Goal: Task Accomplishment & Management: Manage account settings

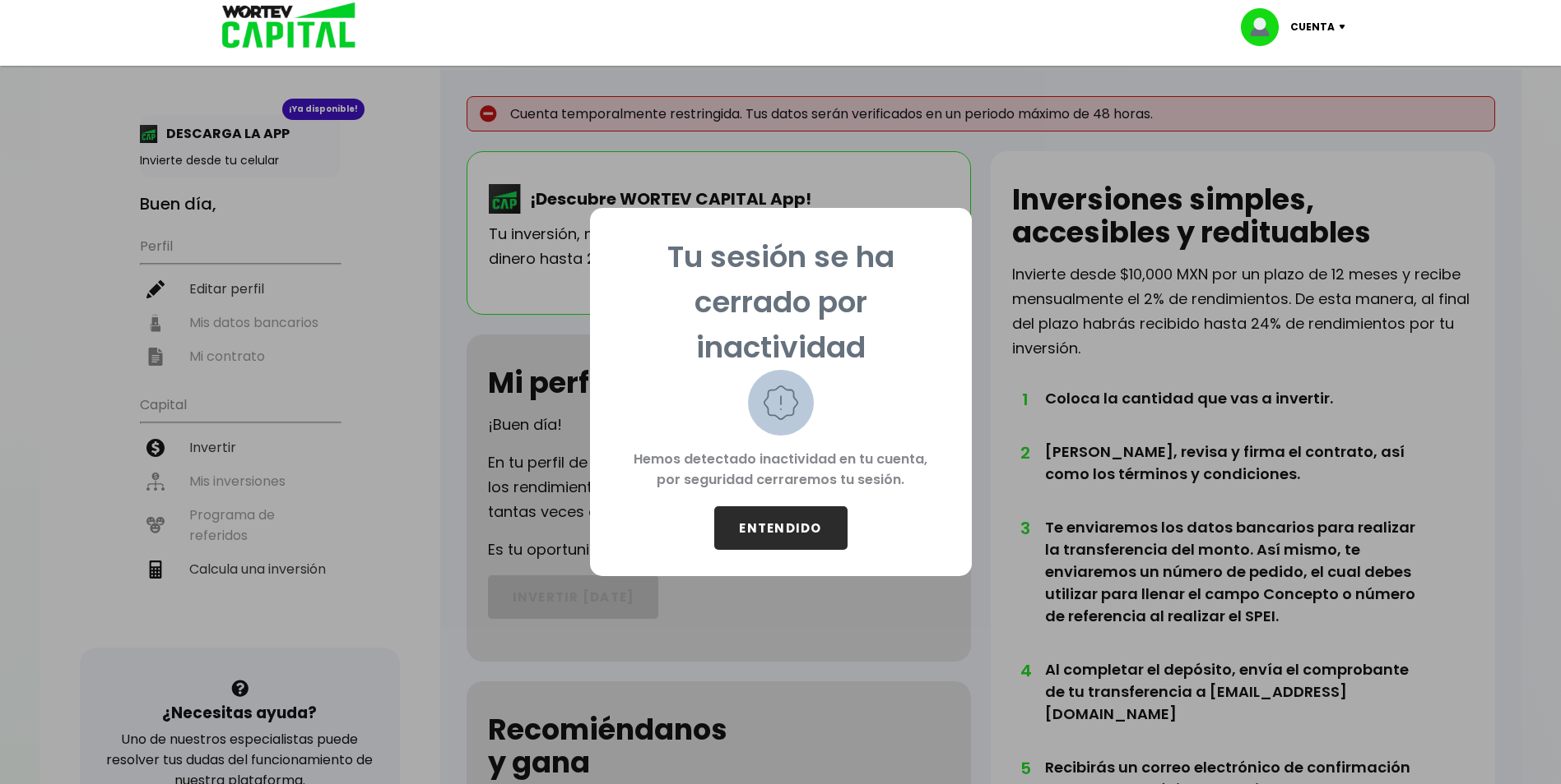
click at [776, 526] on button "ENTENDIDO" at bounding box center [780, 528] width 133 height 43
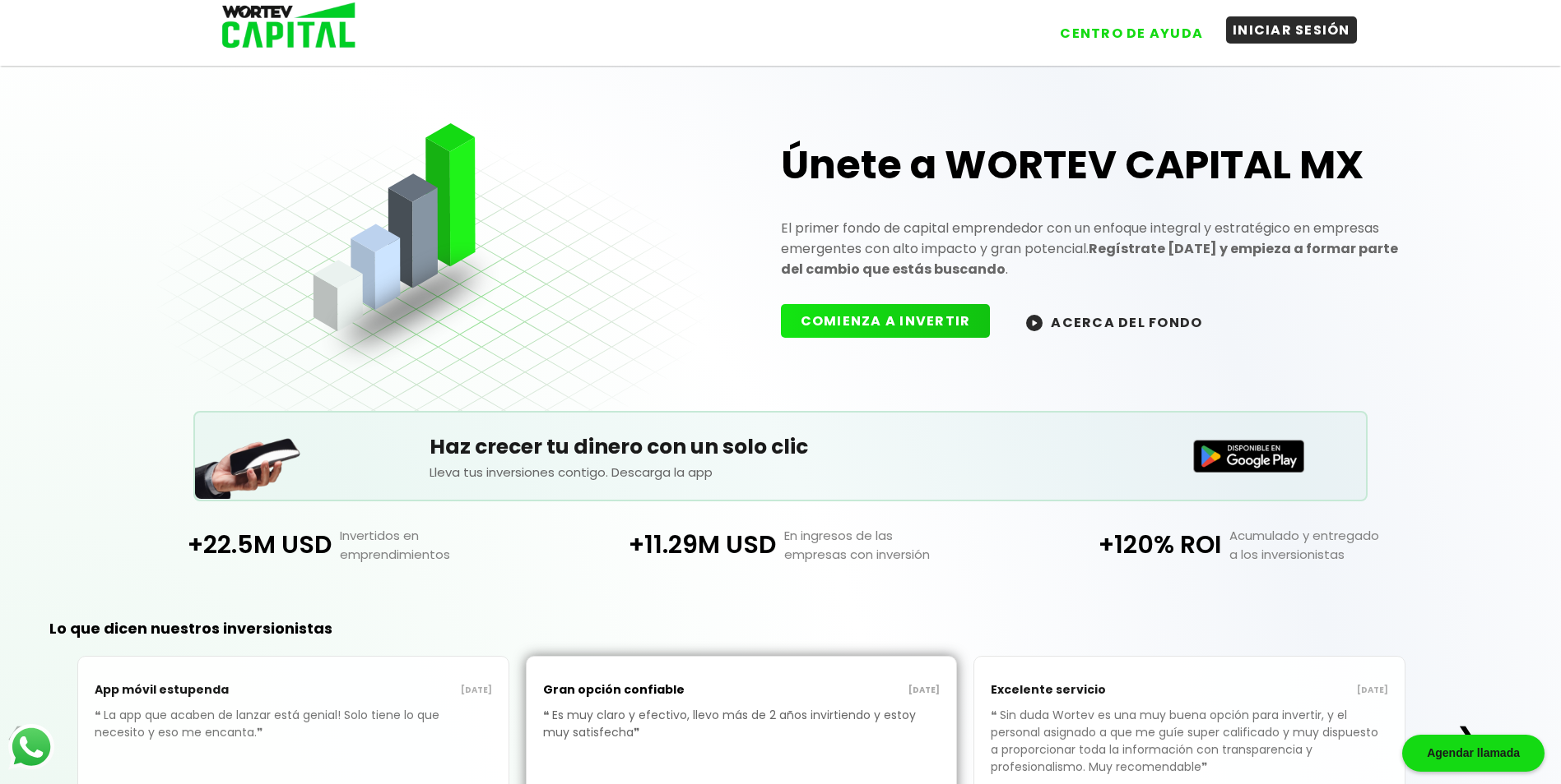
click at [1318, 39] on button "INICIAR SESIÓN" at bounding box center [1291, 30] width 130 height 27
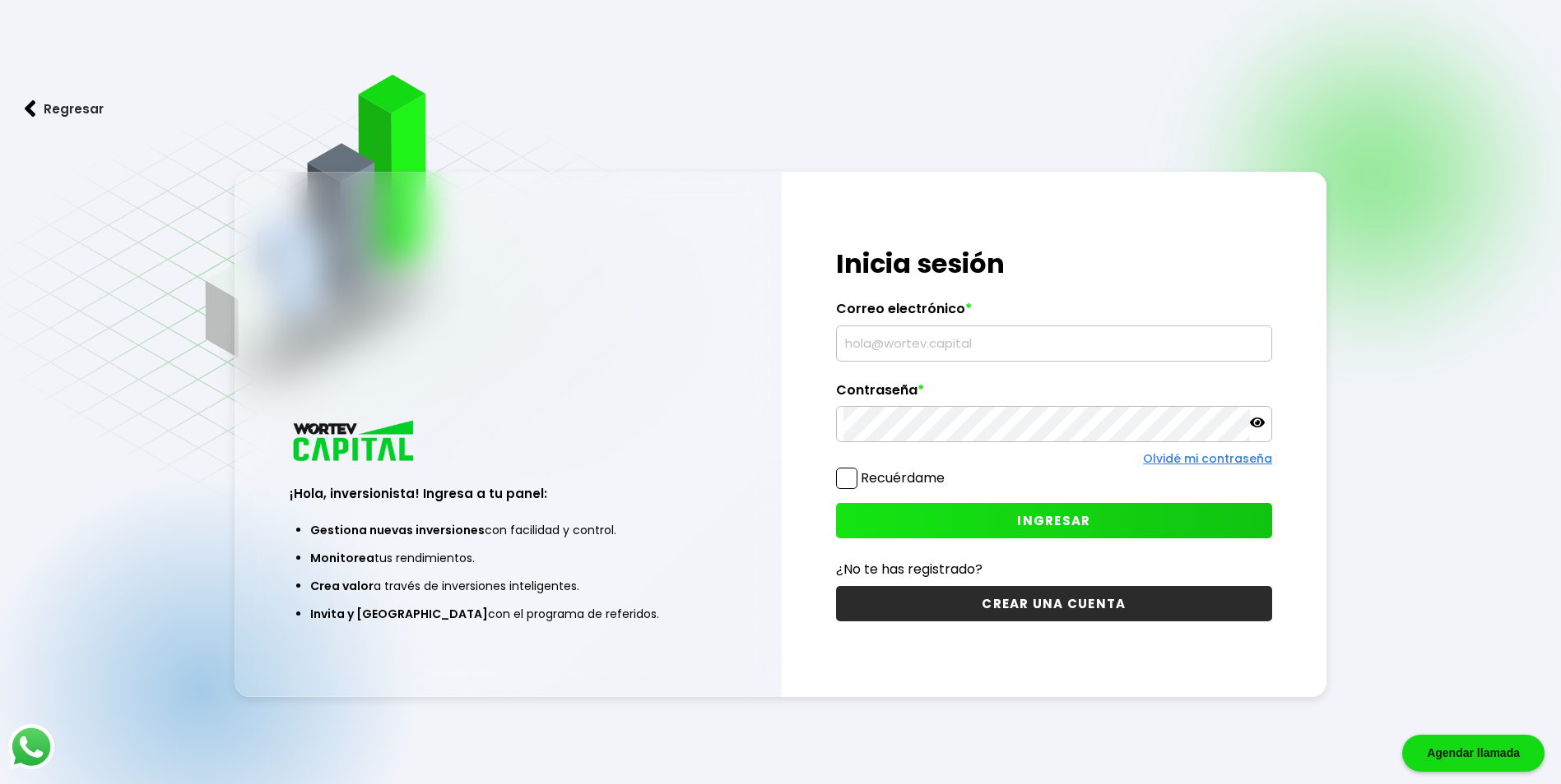
type input "[EMAIL_ADDRESS][DOMAIN_NAME]"
click at [1254, 419] on icon at bounding box center [1257, 422] width 15 height 10
drag, startPoint x: 849, startPoint y: 475, endPoint x: 900, endPoint y: 482, distance: 51.5
click at [850, 475] on span at bounding box center [846, 478] width 21 height 21
click at [948, 470] on input "Recuérdame" at bounding box center [948, 470] width 0 height 0
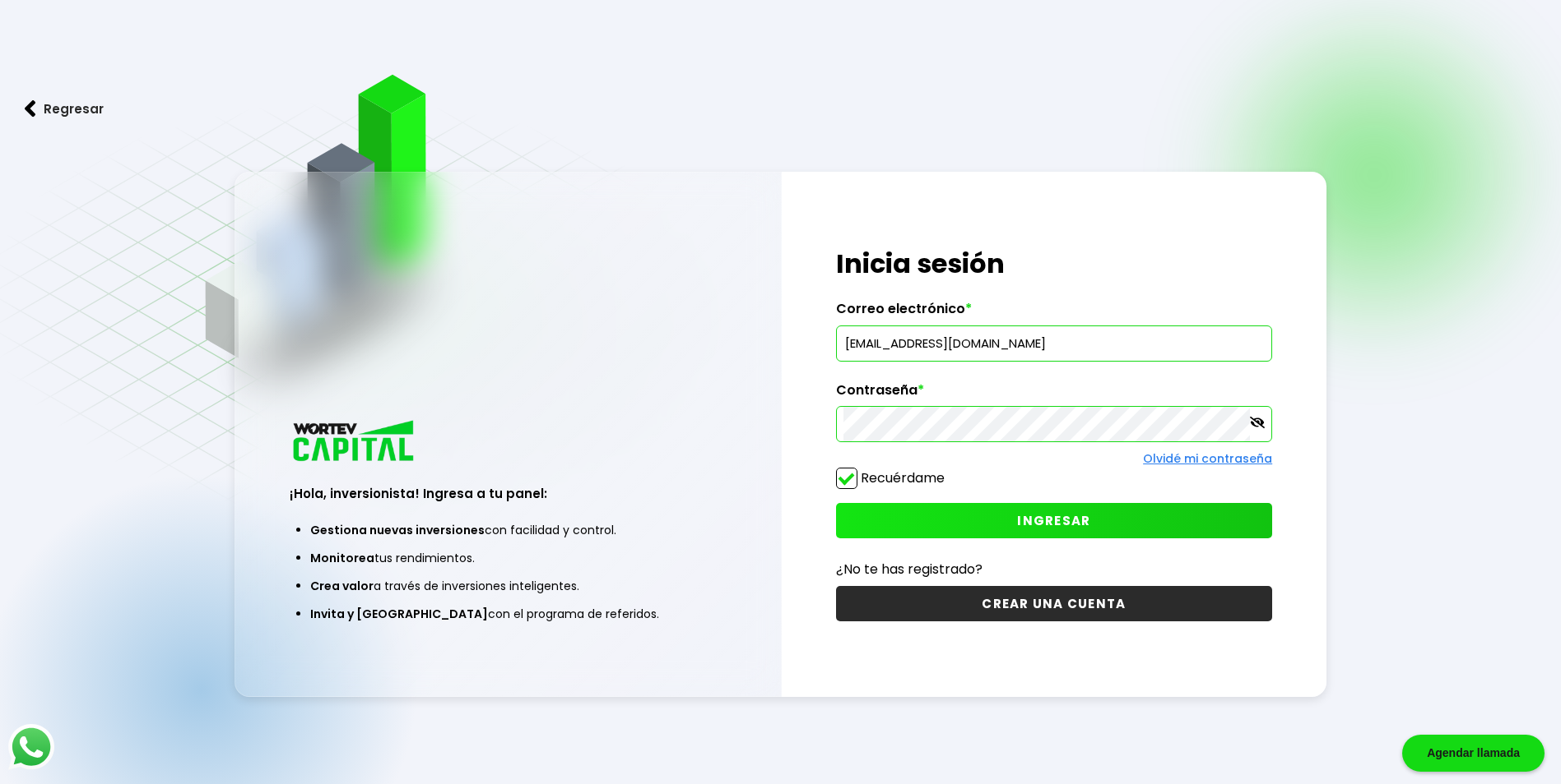
click at [1046, 521] on span "INGRESAR" at bounding box center [1053, 521] width 73 height 18
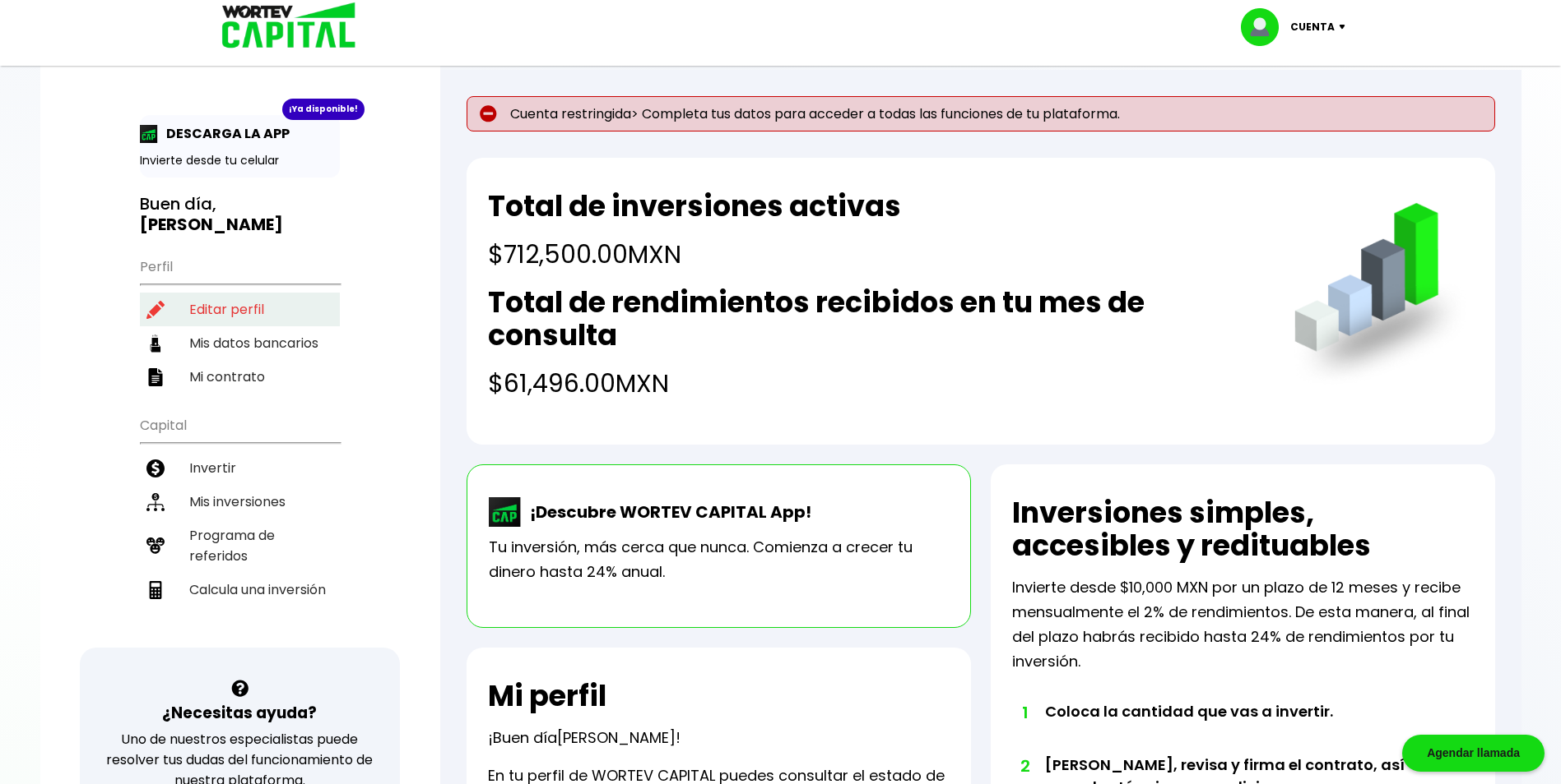
click at [224, 307] on li "Editar perfil" at bounding box center [240, 309] width 200 height 33
select select "Hombre"
select select "Licenciatura"
select select "MX"
select select "BBVA Bancomer"
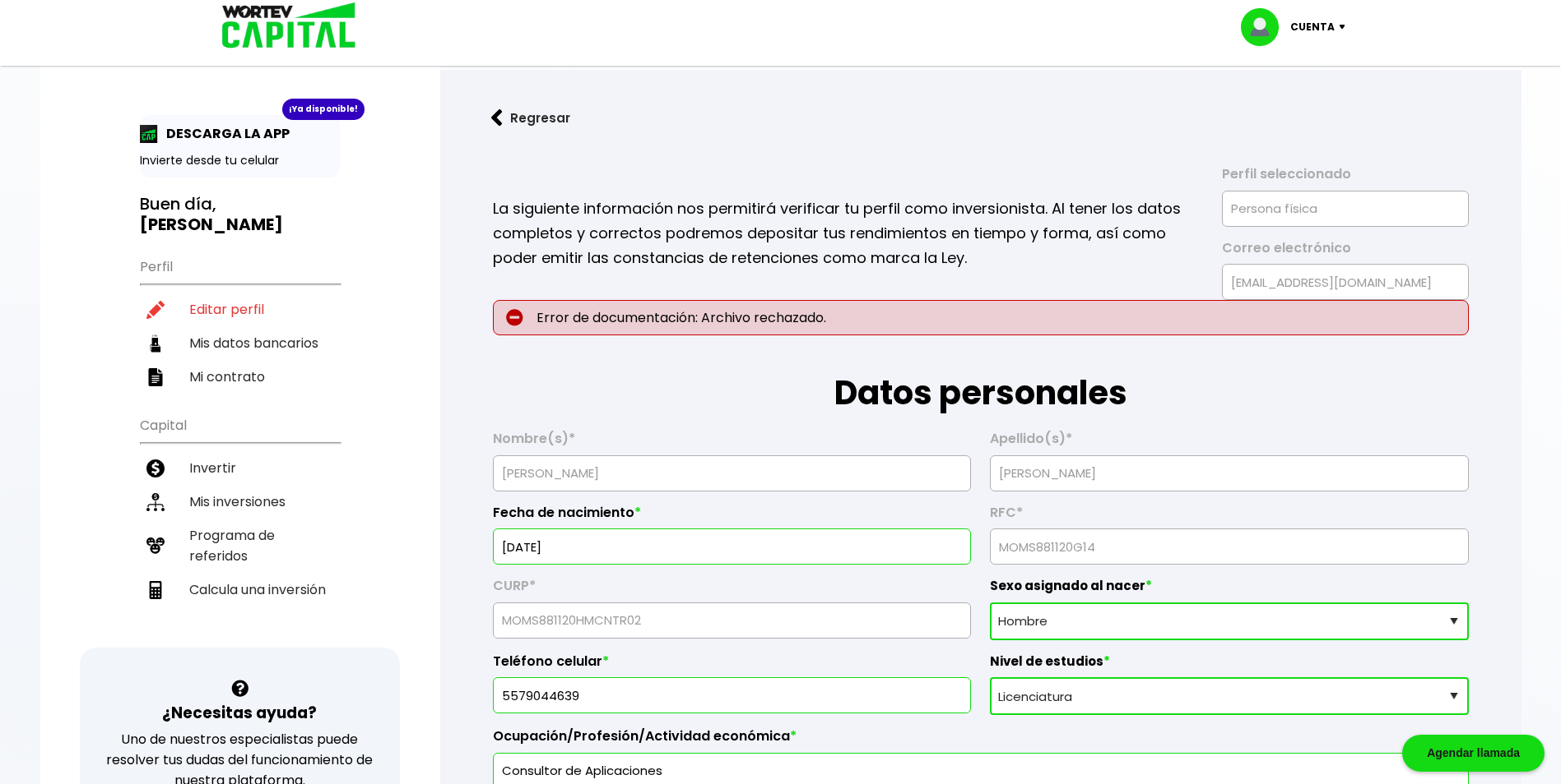
click at [863, 318] on p "Error de documentación: Archivo rechazado." at bounding box center [980, 318] width 976 height 35
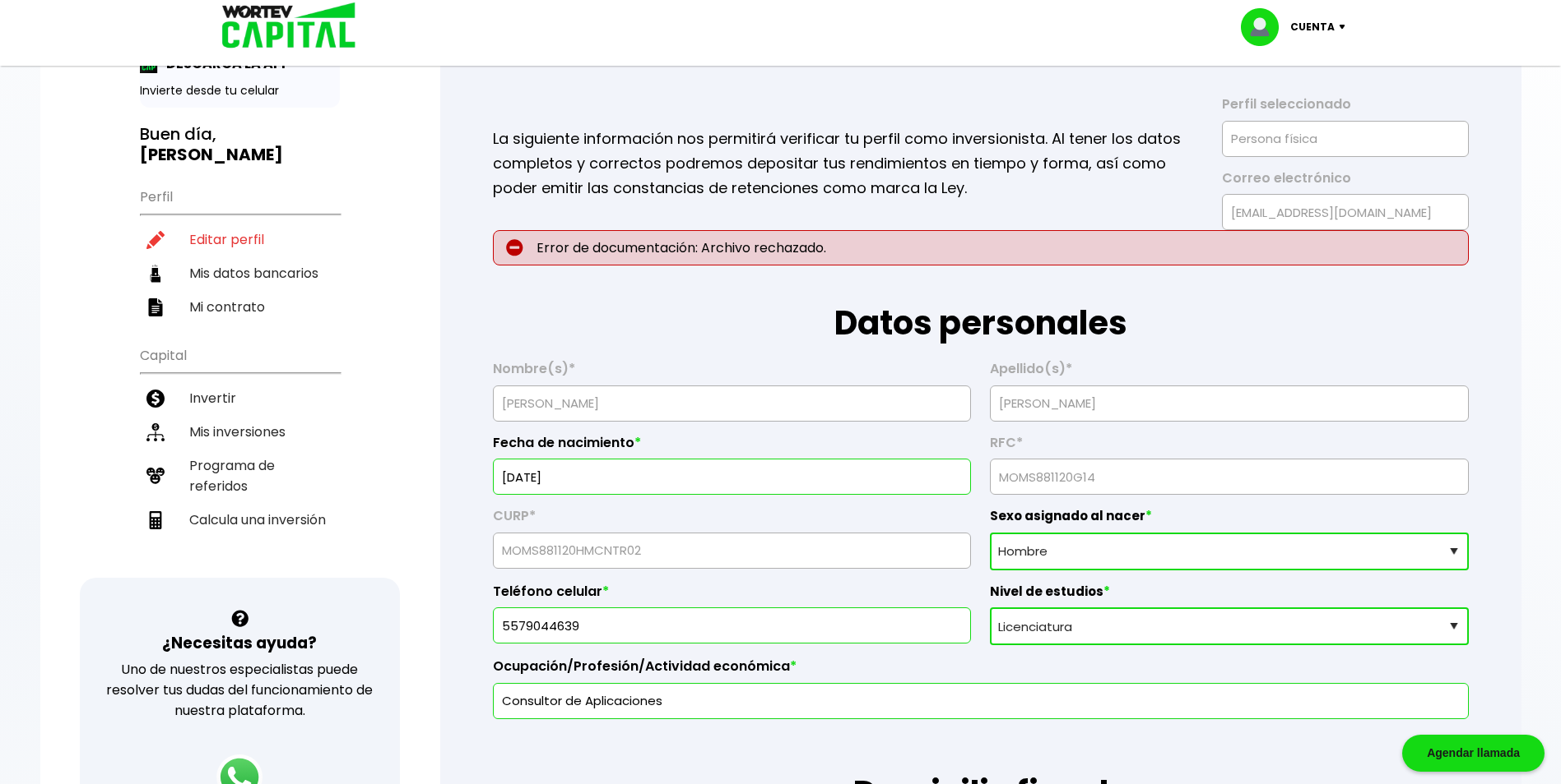
scroll to position [165, 0]
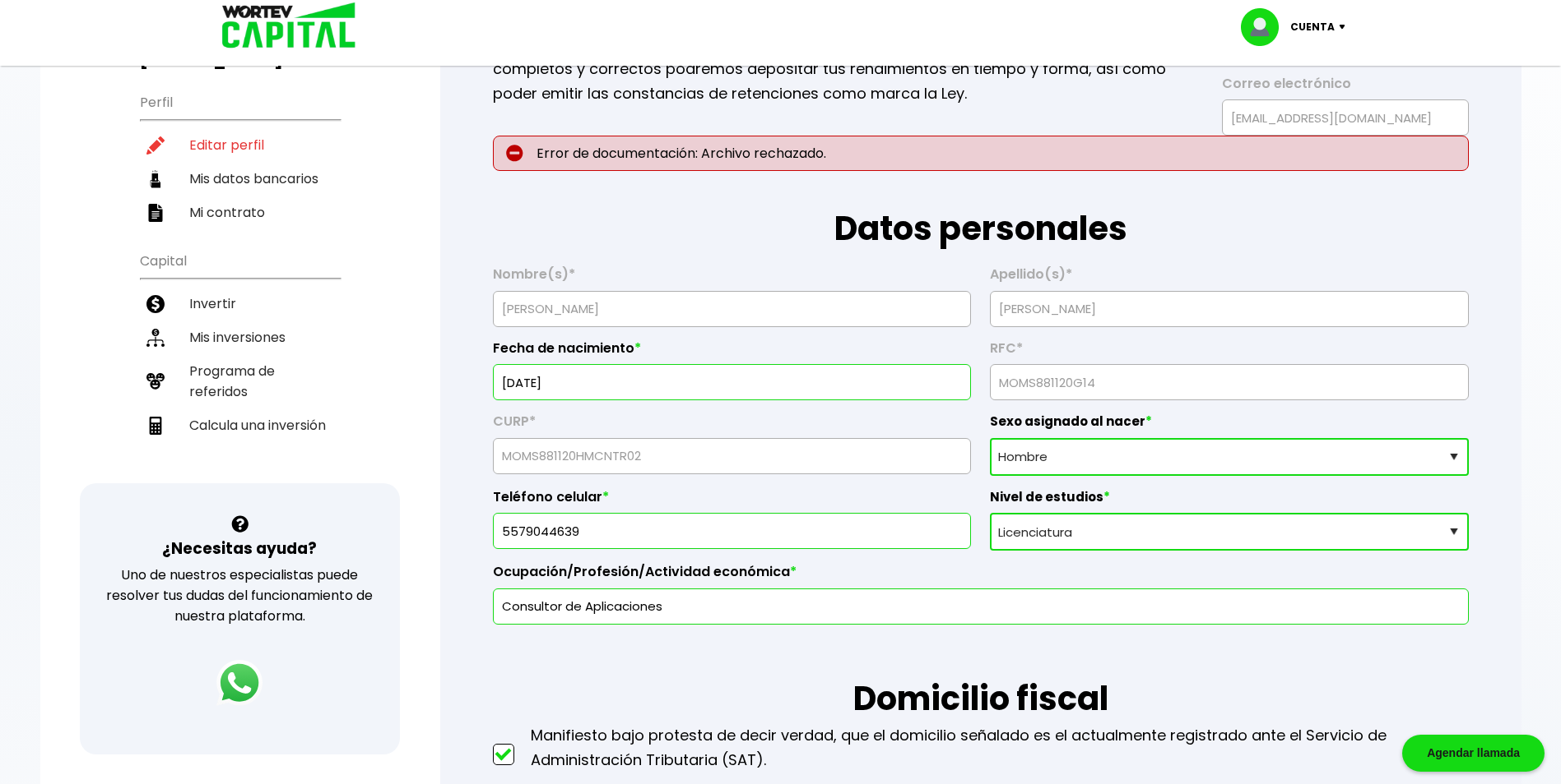
click at [607, 381] on input "[DATE]" at bounding box center [731, 381] width 463 height 34
click at [1451, 453] on select "Sexo asignado al nacer Hombre Mujer Prefiero no contestar" at bounding box center [1229, 456] width 478 height 38
click at [990, 438] on select "Sexo asignado al nacer Hombre Mujer Prefiero no contestar" at bounding box center [1229, 456] width 478 height 38
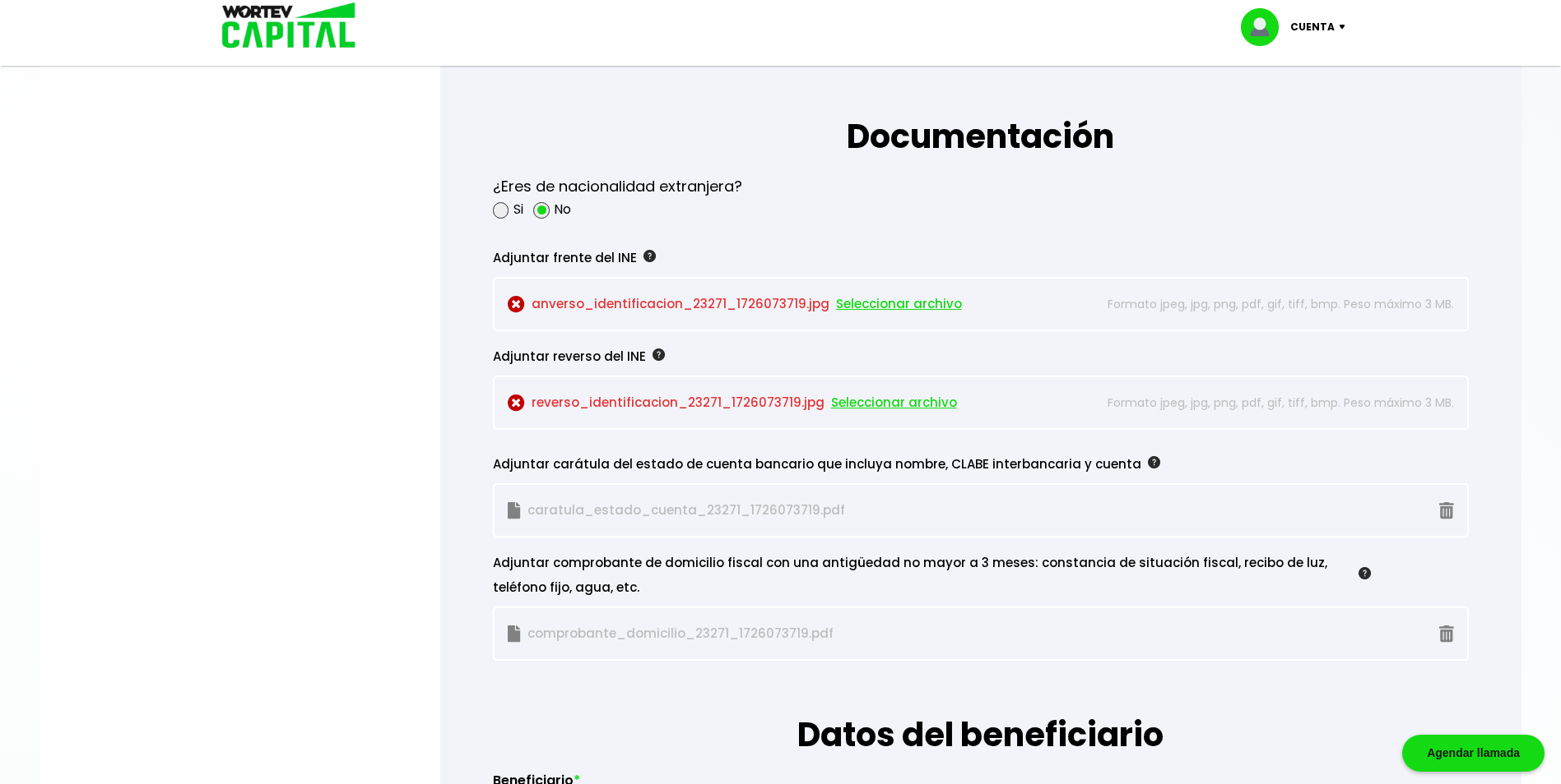
scroll to position [1315, 0]
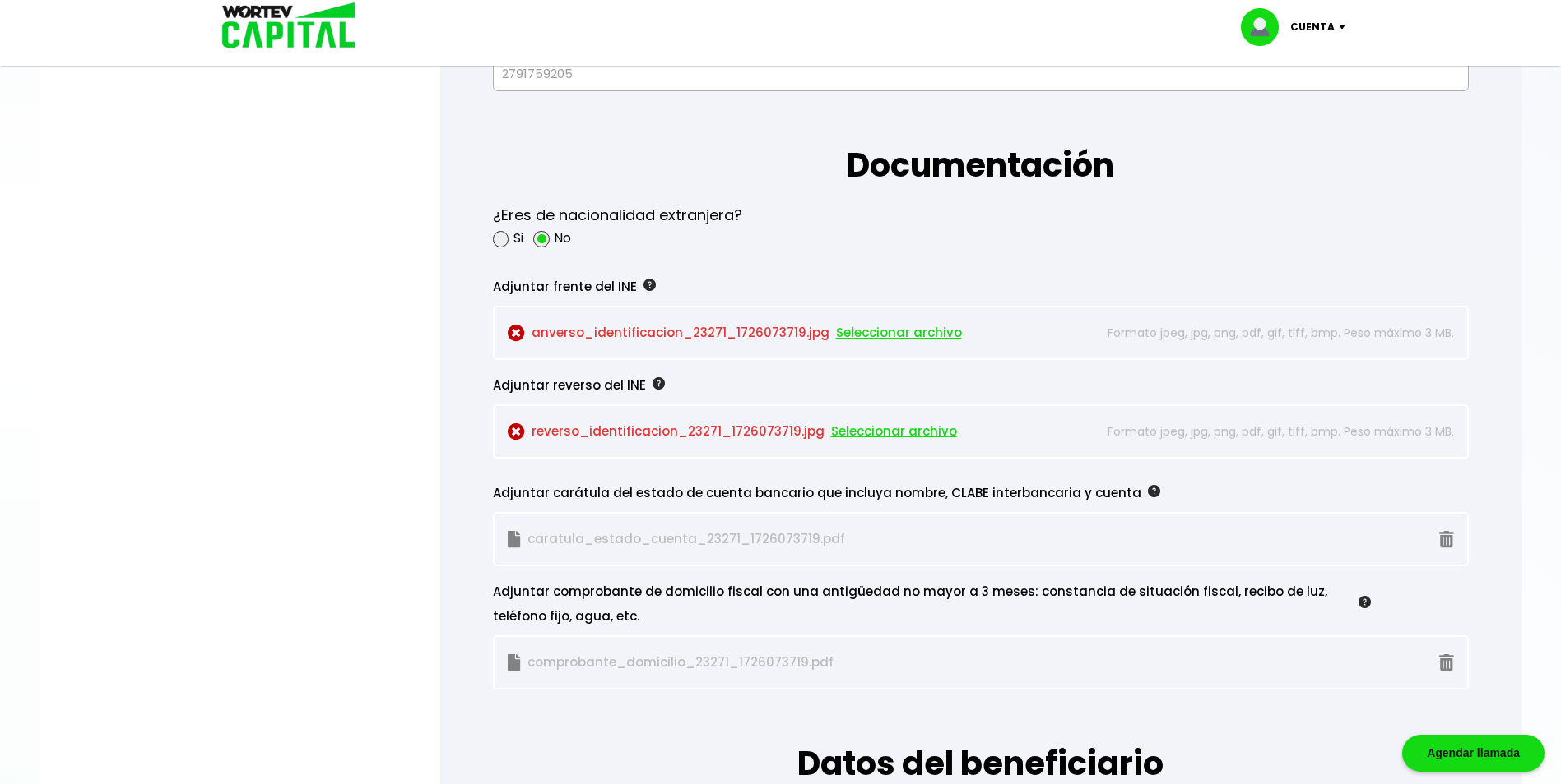
click at [643, 285] on img at bounding box center [650, 285] width 12 height 12
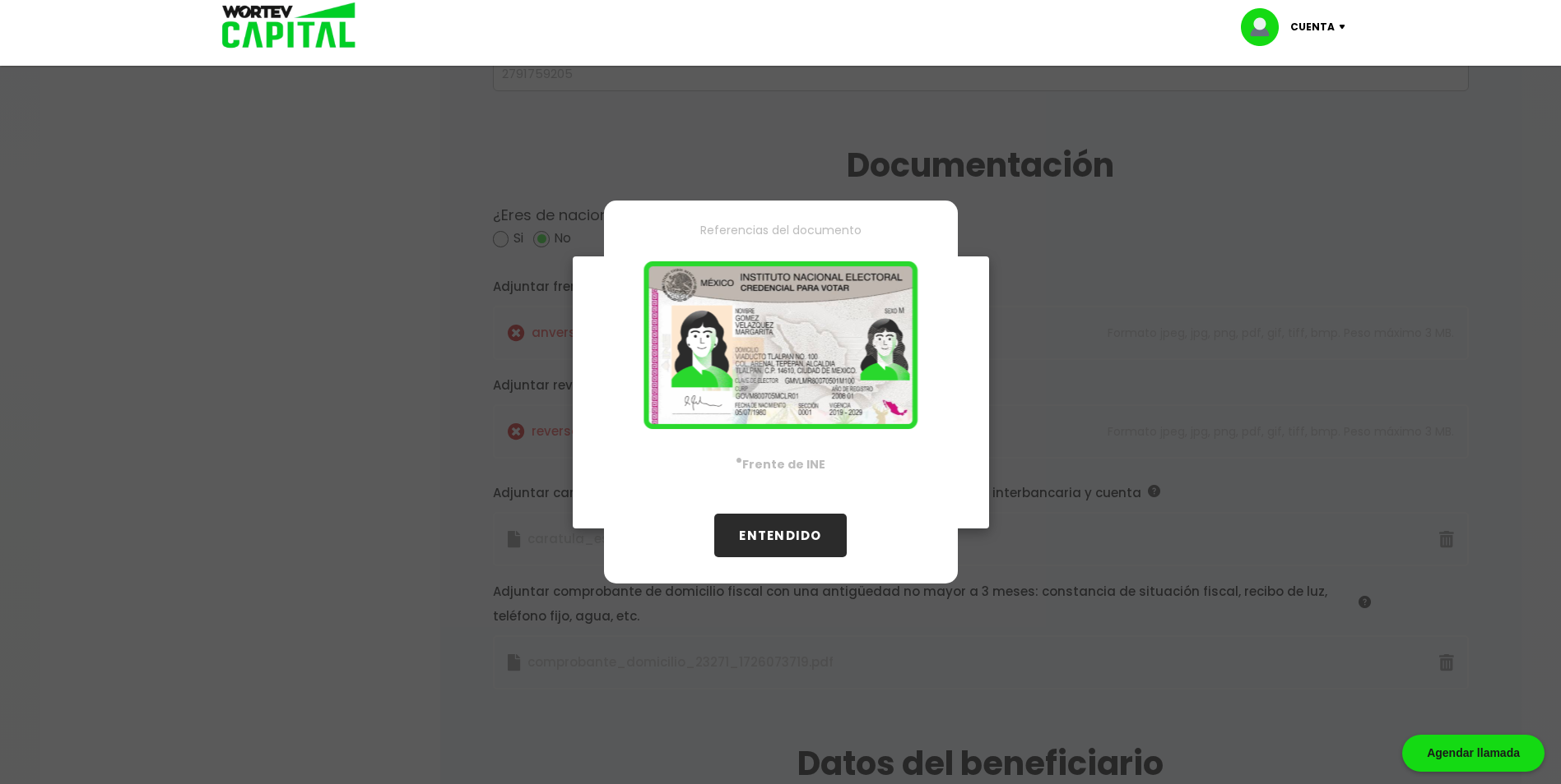
click at [790, 537] on button "ENTENDIDO" at bounding box center [779, 535] width 131 height 43
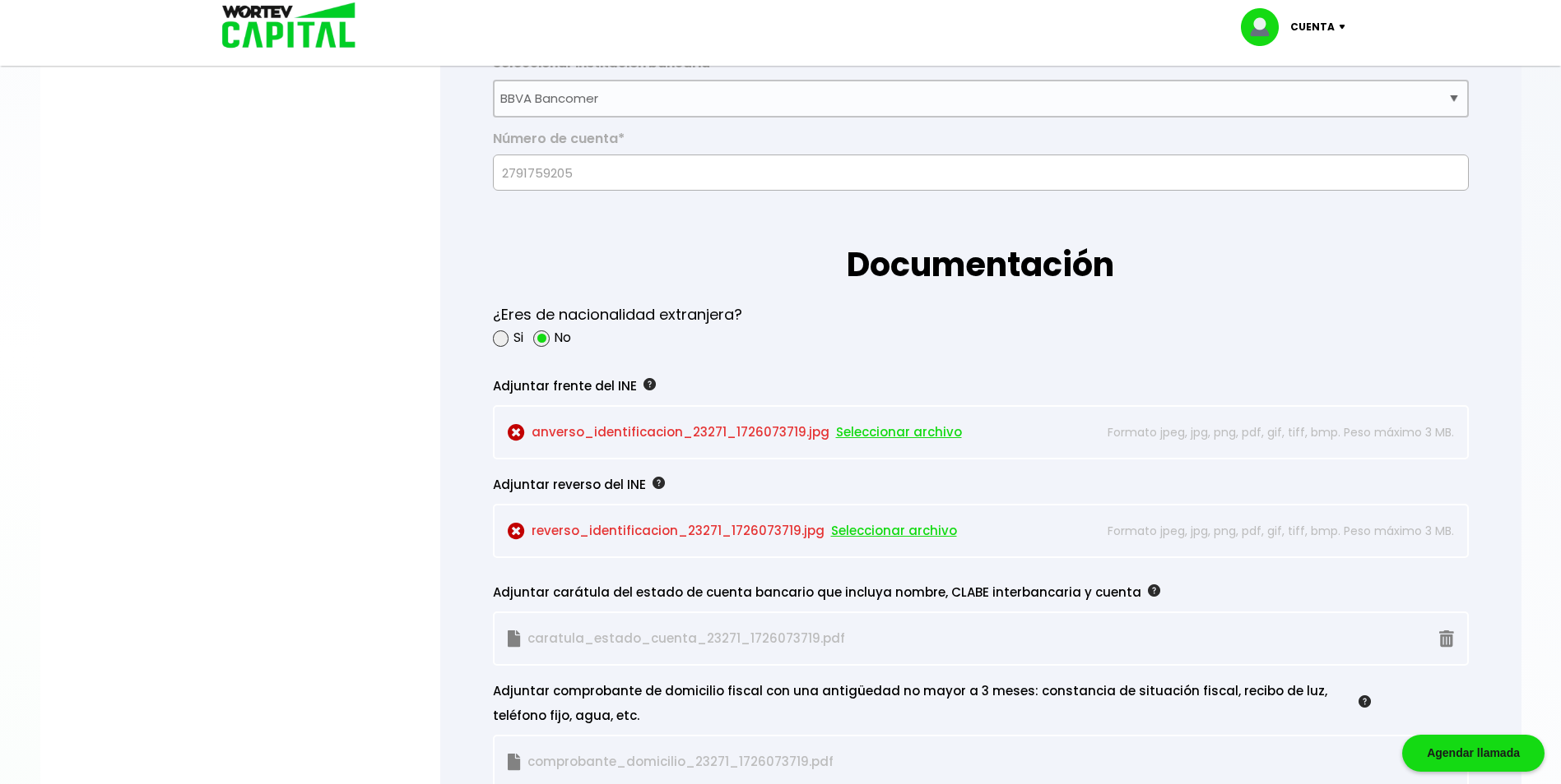
scroll to position [1233, 0]
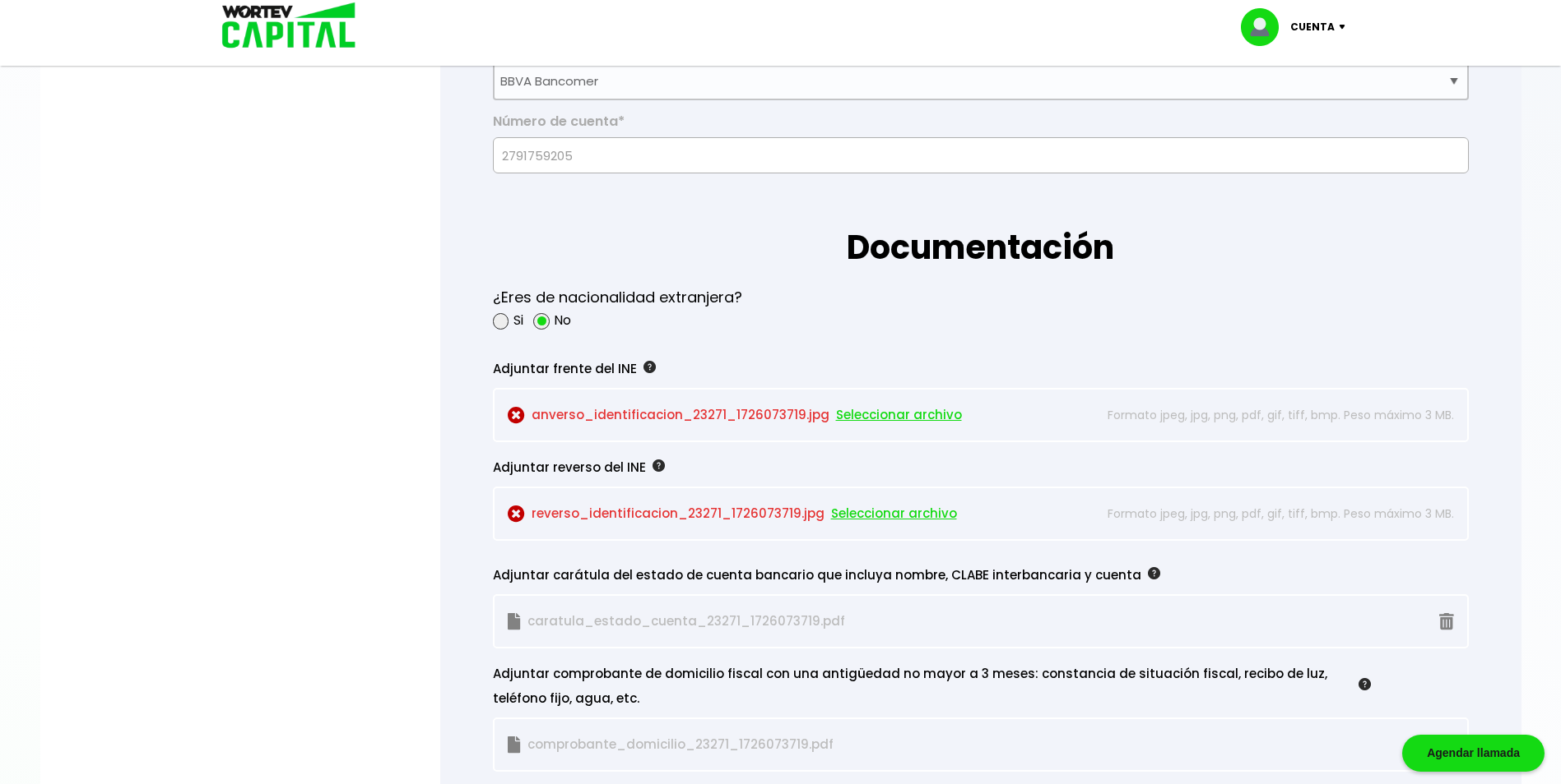
click at [891, 418] on span "Seleccionar archivo" at bounding box center [898, 415] width 126 height 25
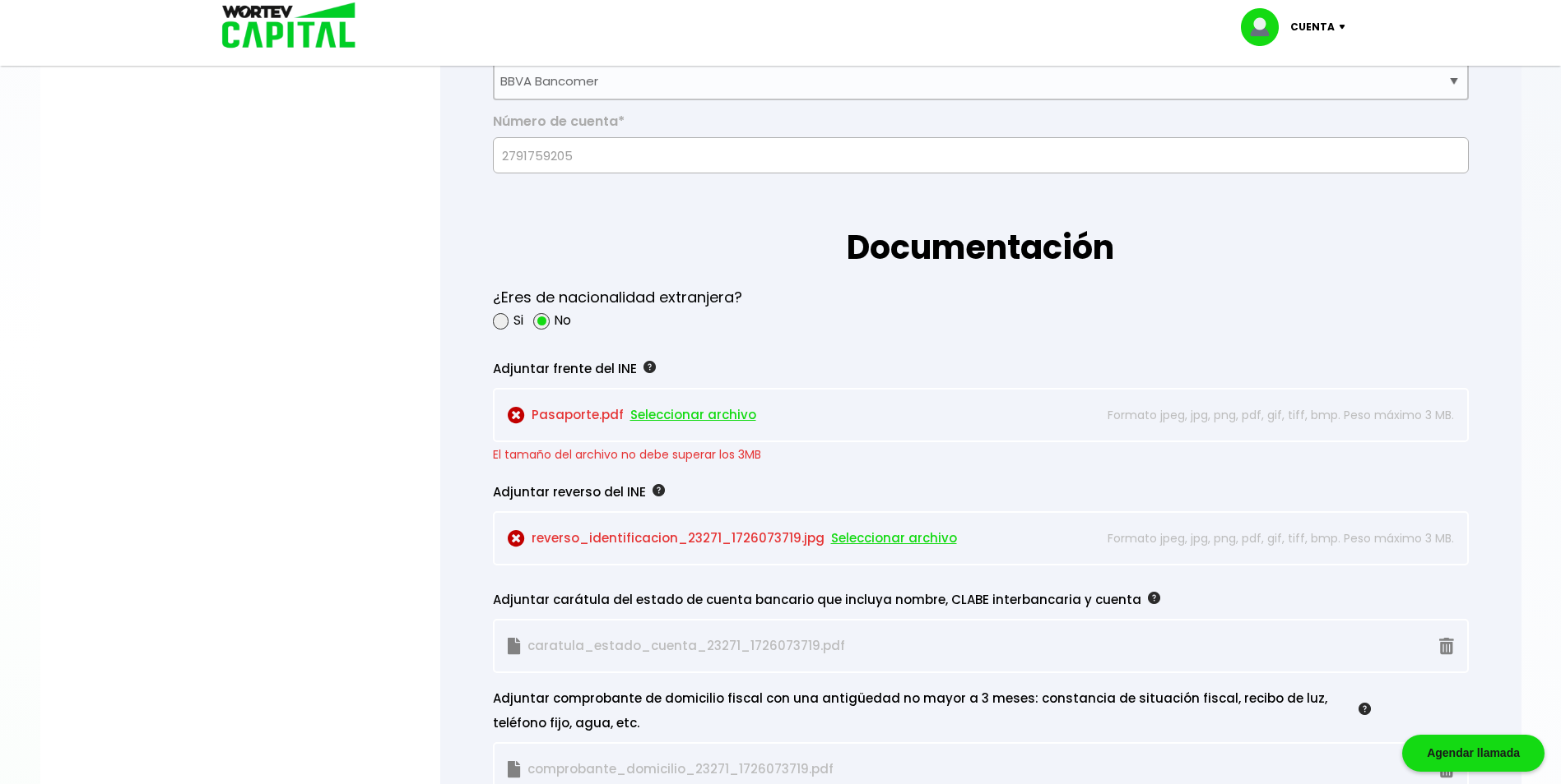
click at [710, 418] on span "Seleccionar archivo" at bounding box center [693, 415] width 126 height 25
click at [668, 410] on span "Seleccionar archivo" at bounding box center [693, 415] width 126 height 25
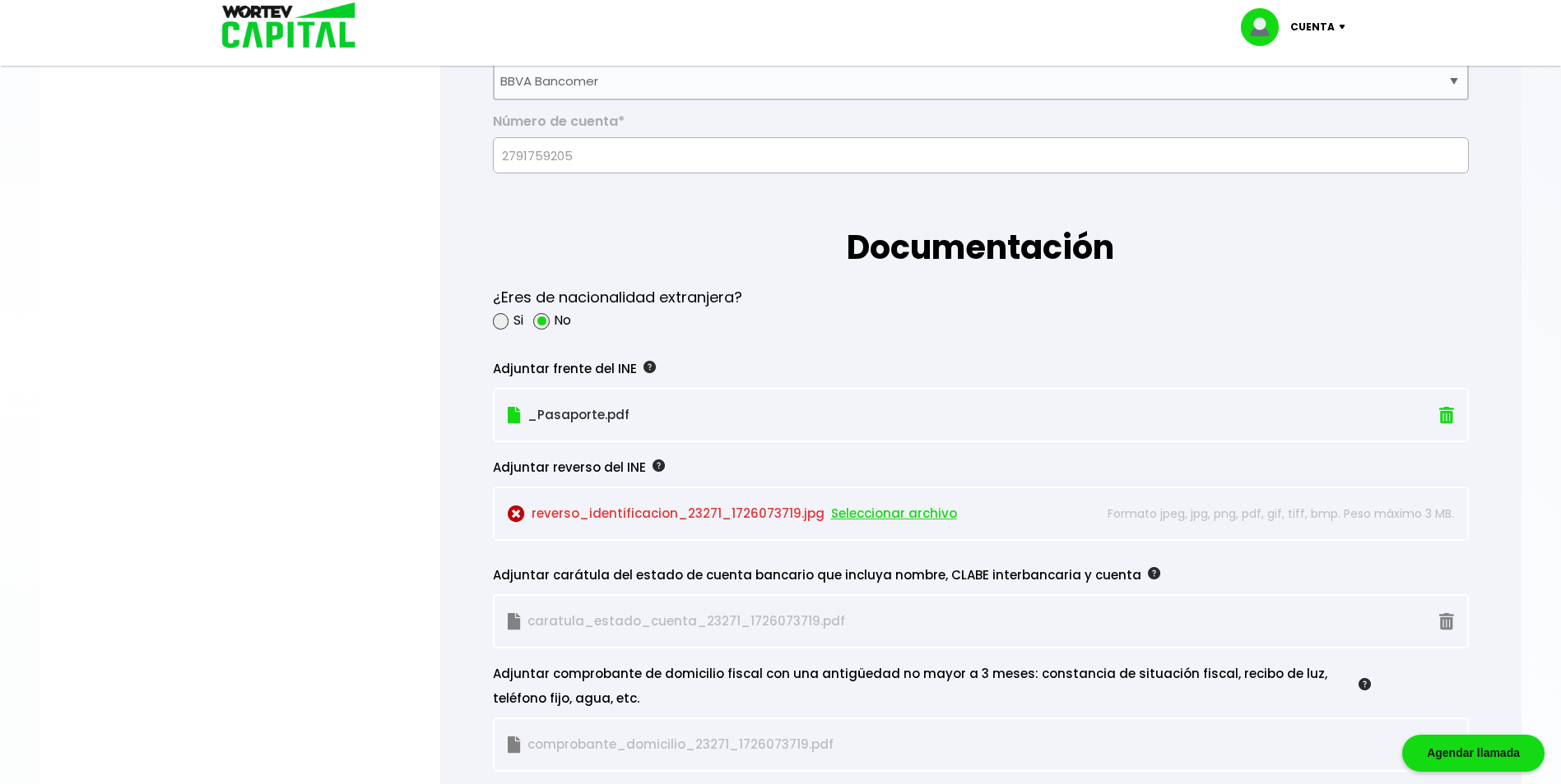
click at [890, 513] on span "Seleccionar archivo" at bounding box center [894, 514] width 126 height 25
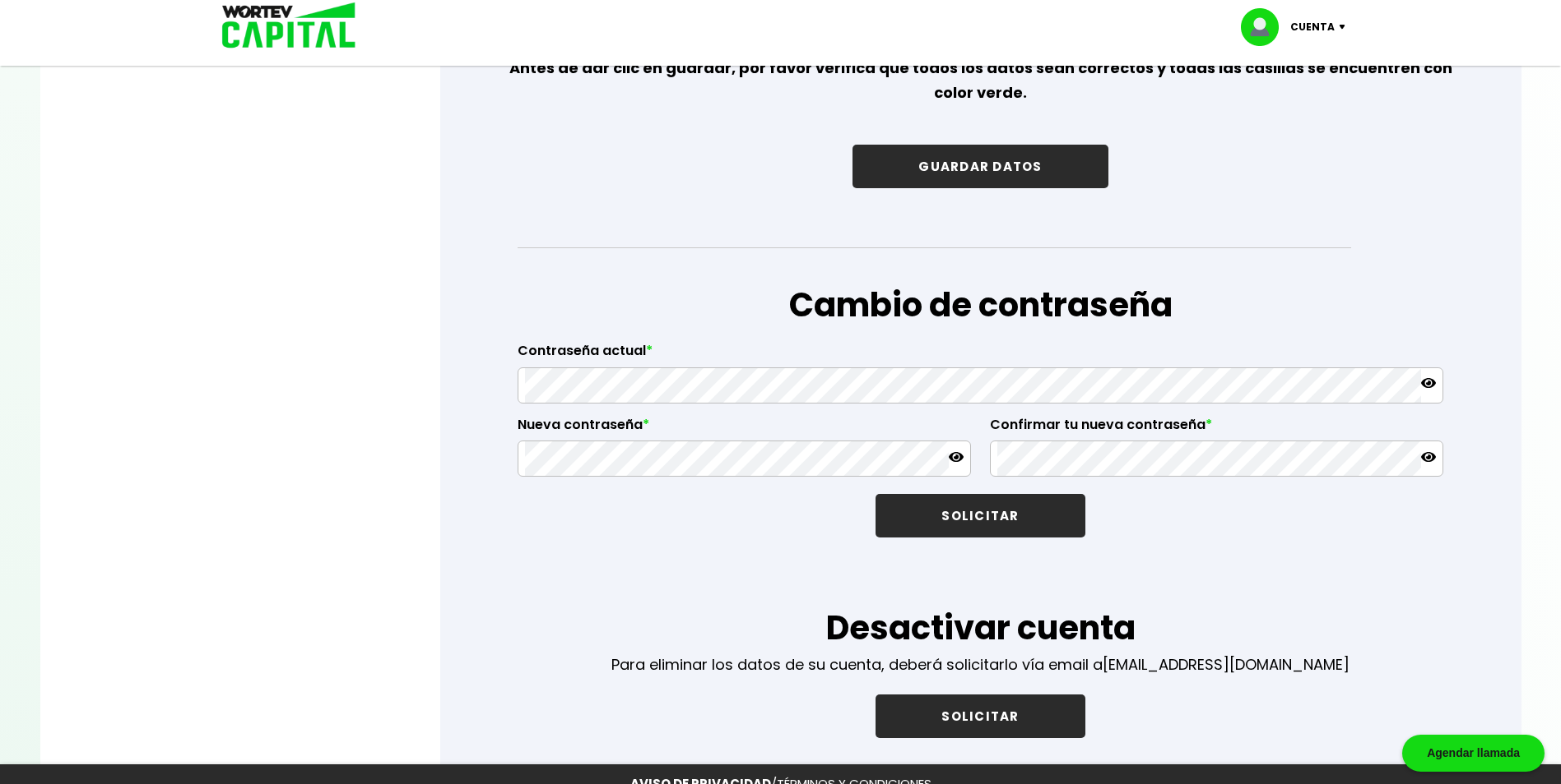
scroll to position [2446, 0]
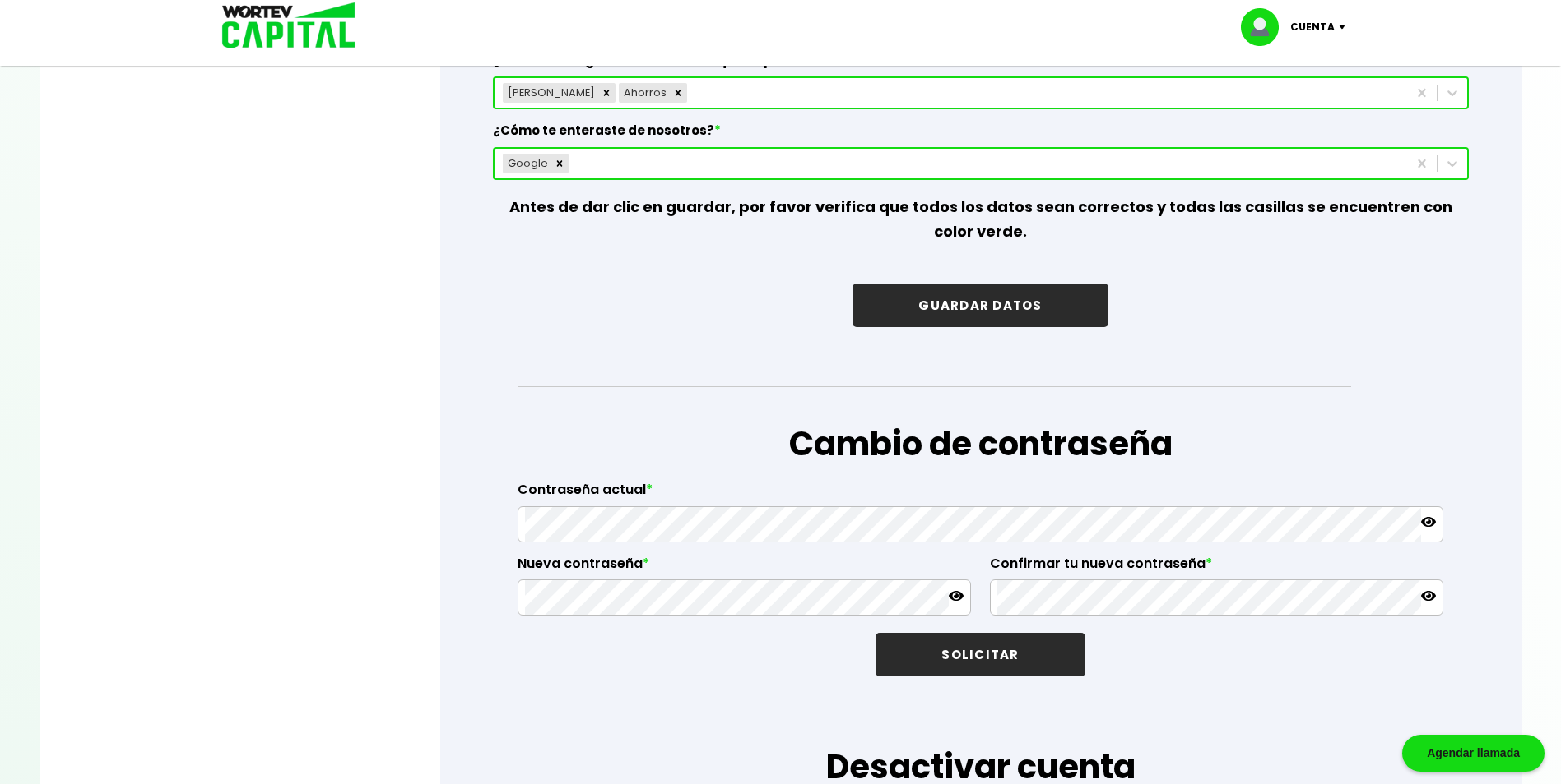
click at [978, 307] on button "GUARDAR DATOS" at bounding box center [979, 305] width 255 height 43
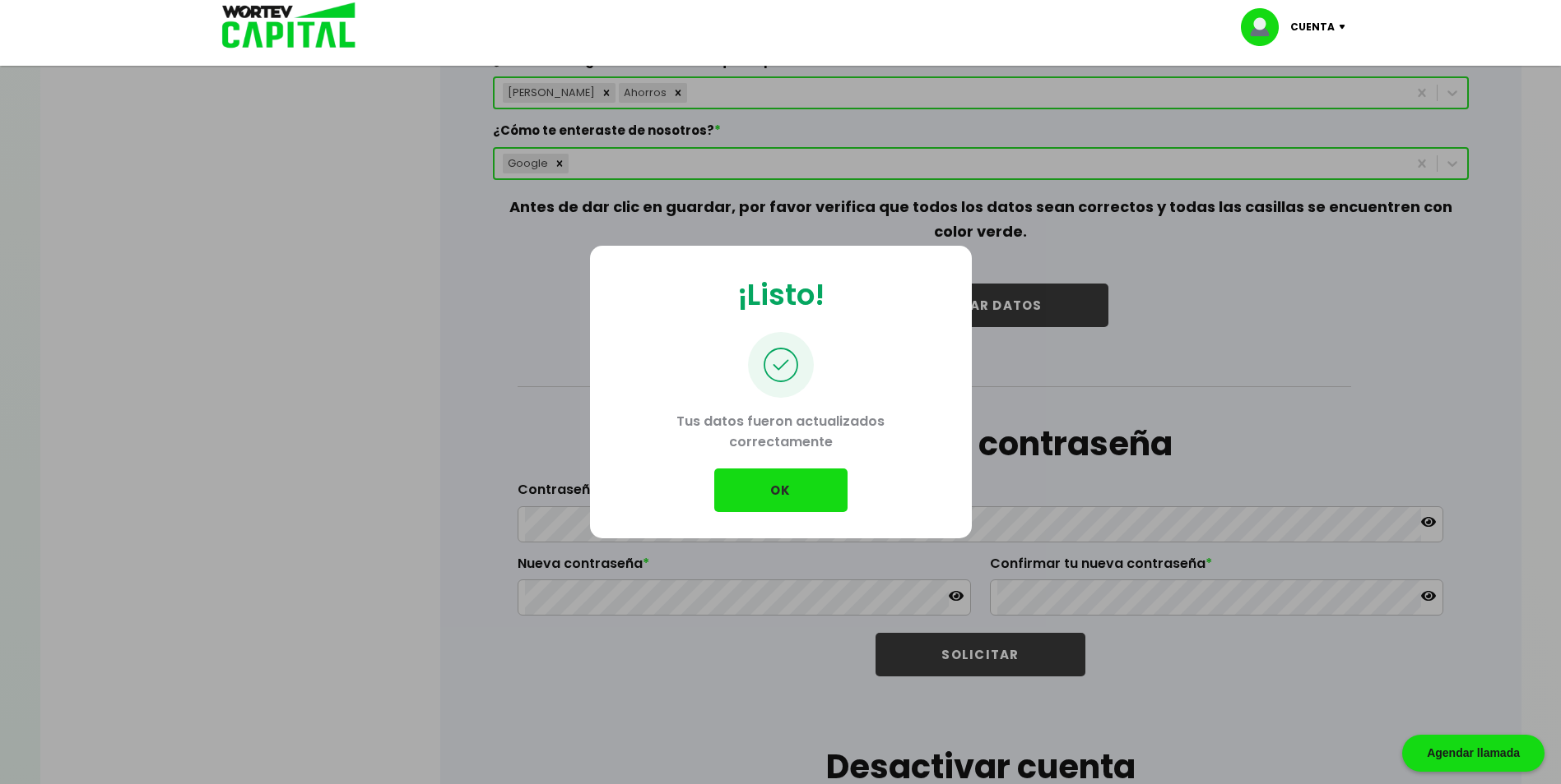
click at [787, 494] on button "OK" at bounding box center [780, 490] width 133 height 43
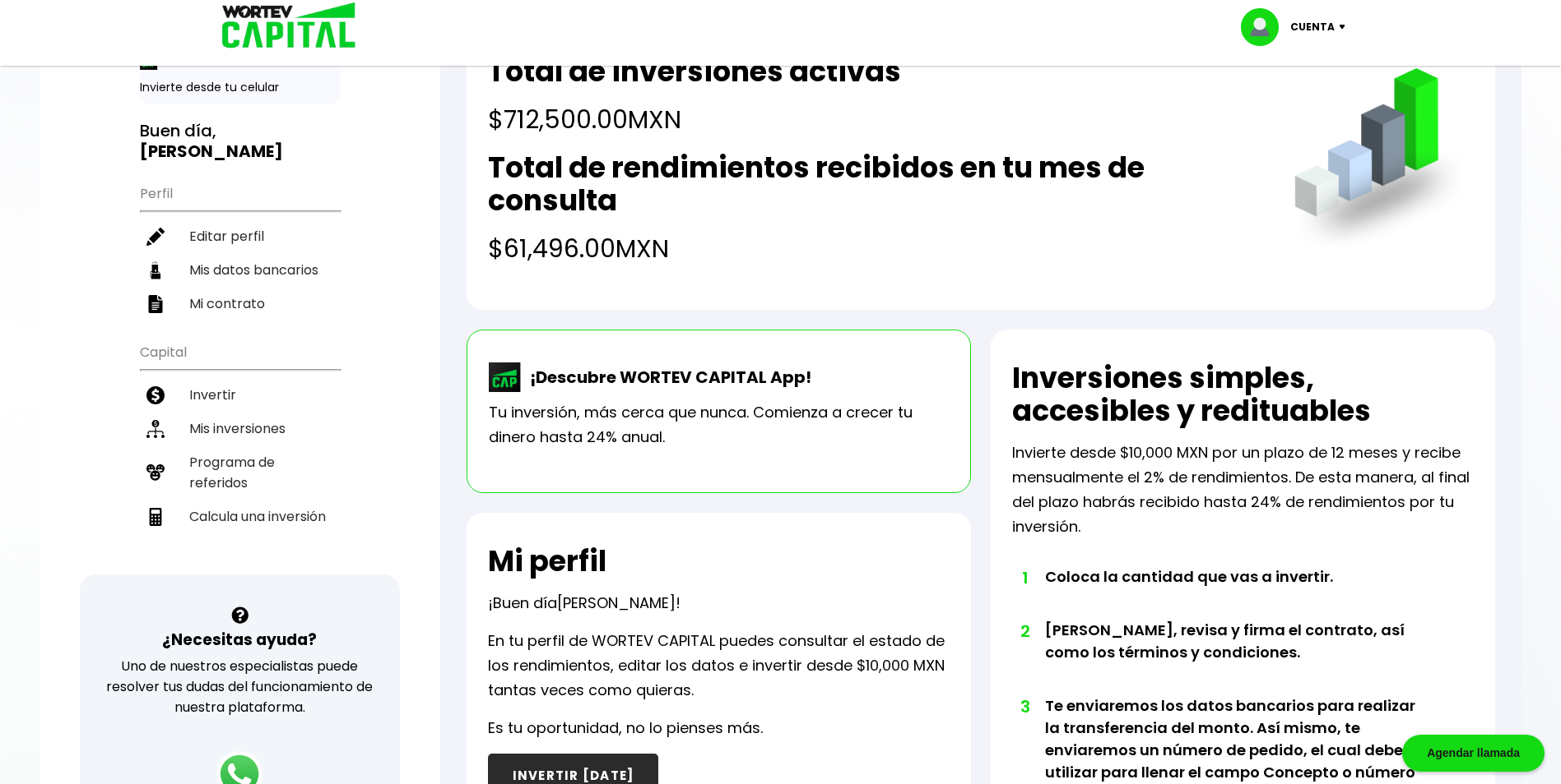
scroll to position [65, 0]
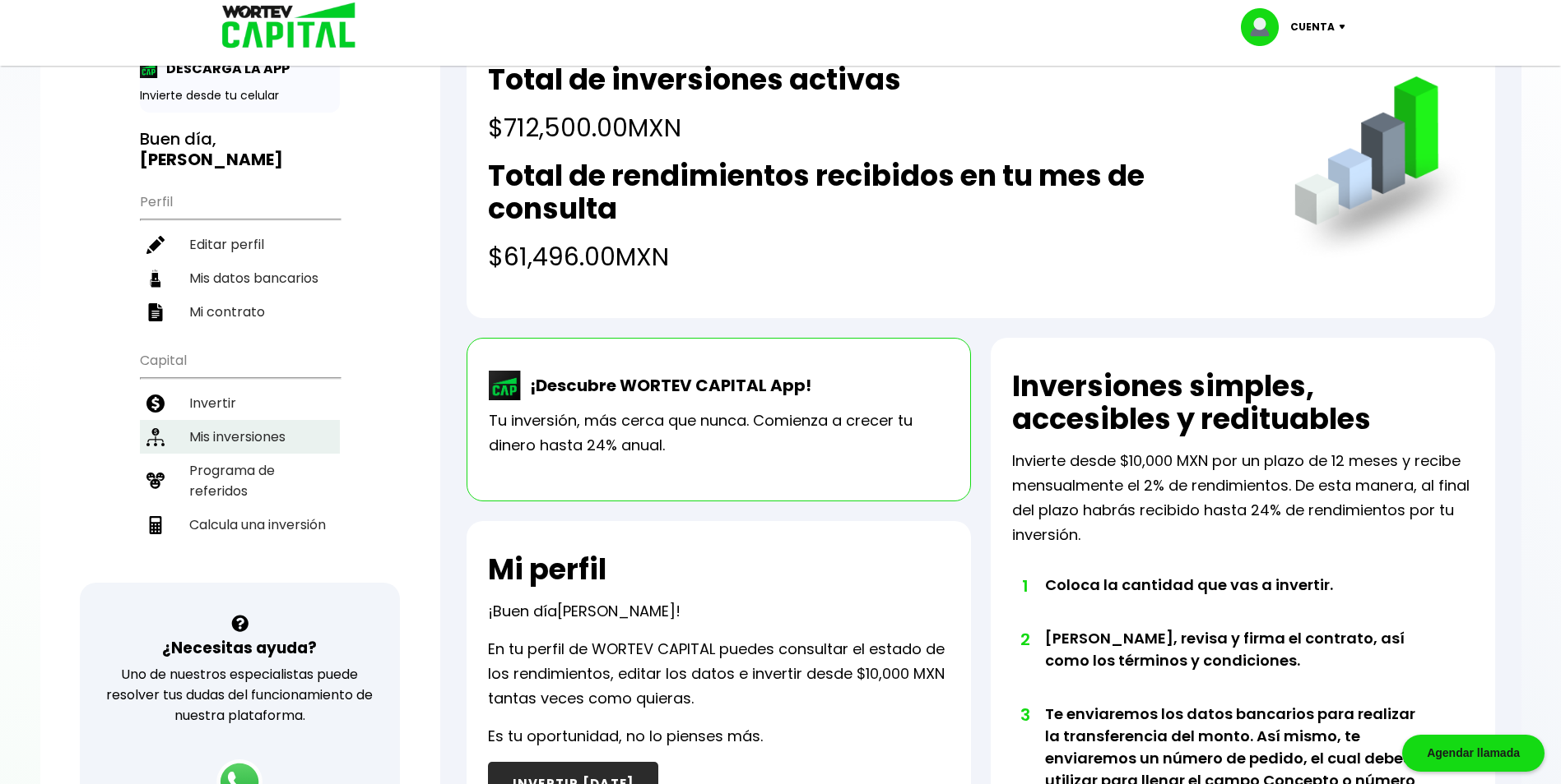
click at [205, 438] on li "Mis inversiones" at bounding box center [240, 437] width 200 height 33
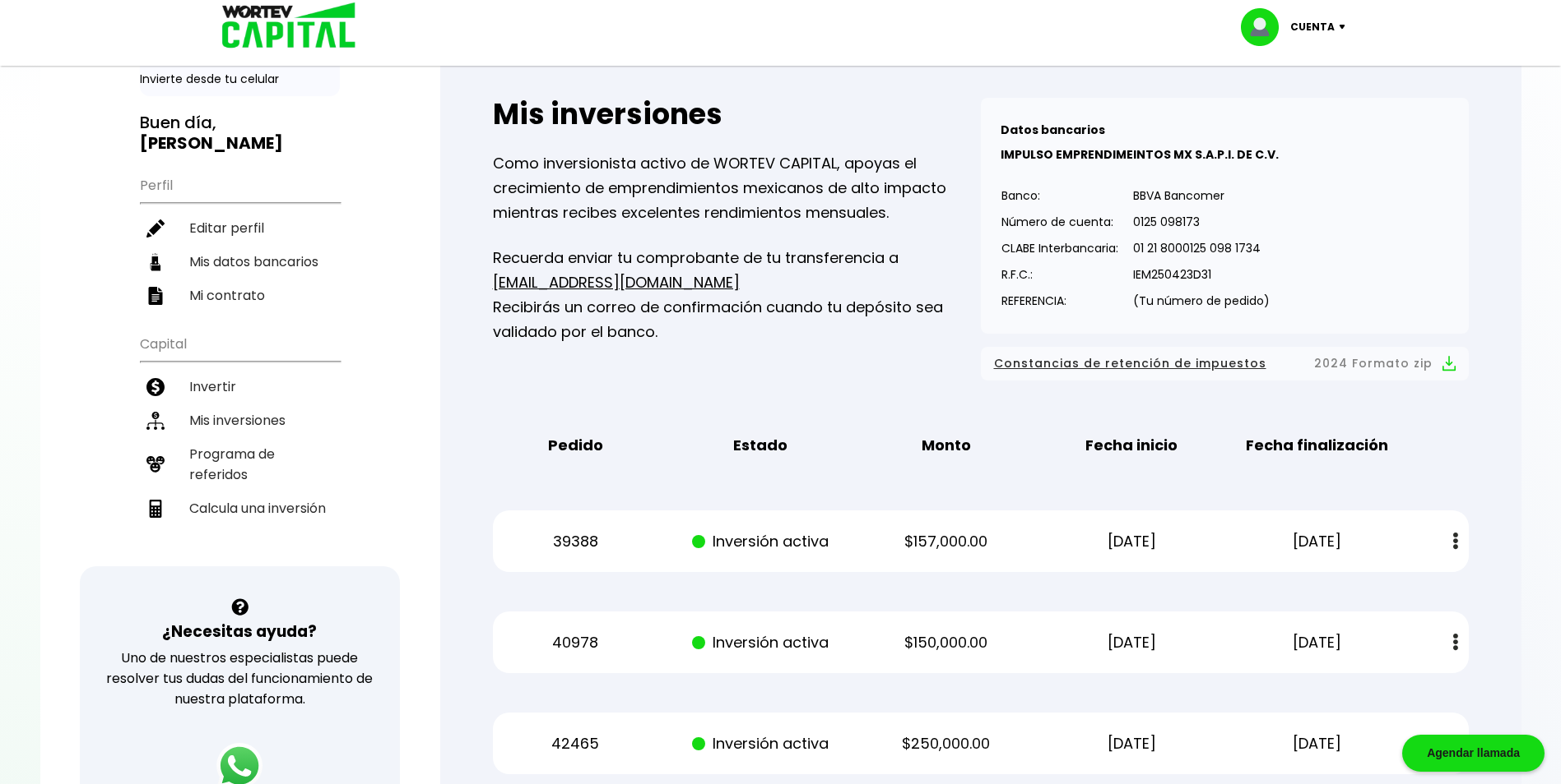
scroll to position [247, 0]
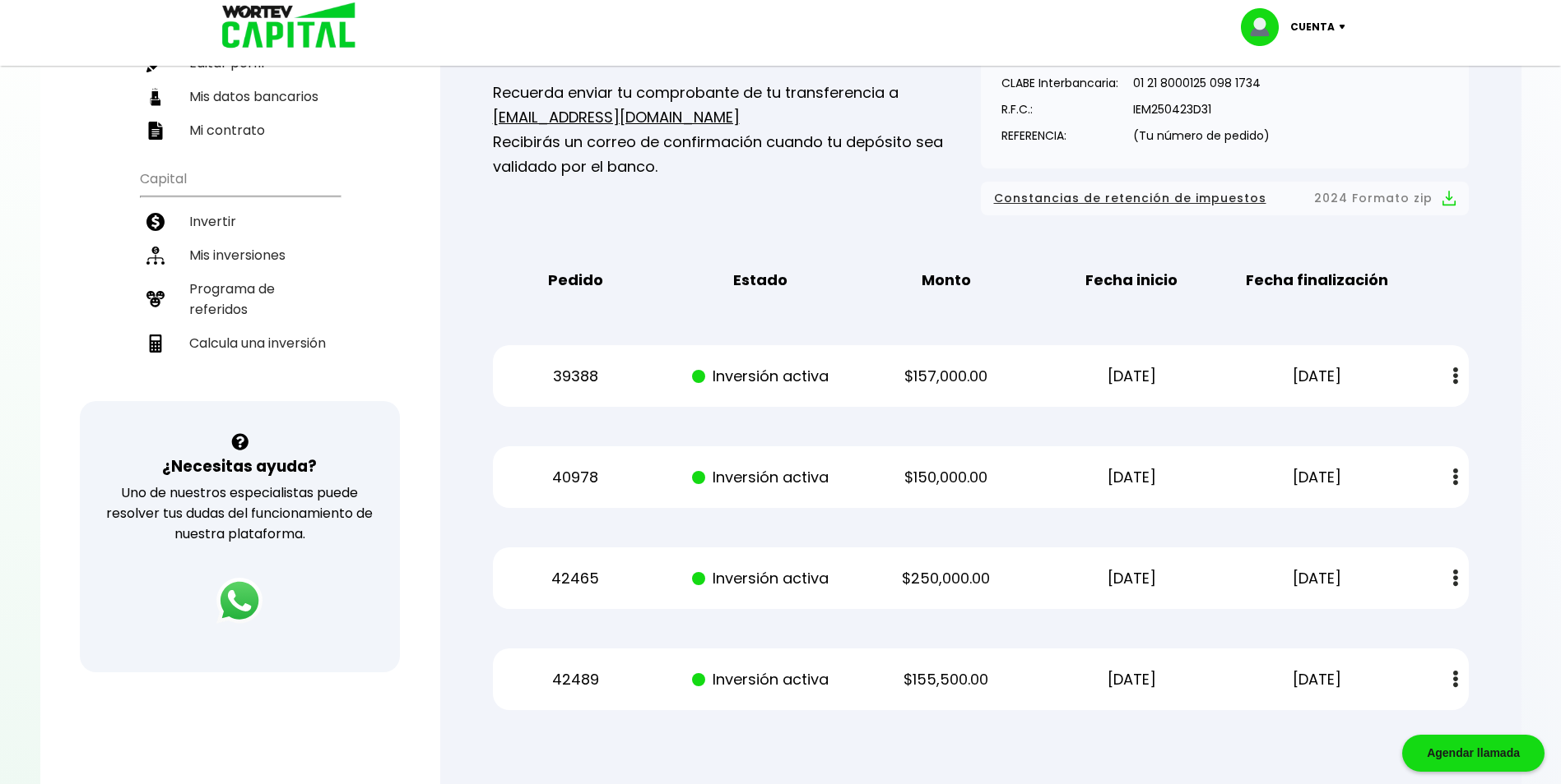
click at [1454, 377] on img at bounding box center [1455, 376] width 5 height 18
click at [1483, 320] on div "Mis inversiones Como inversionista activo de WORTEV CAPITAL, apoyas el crecimie…" at bounding box center [980, 322] width 1029 height 831
click at [1400, 282] on div "Pedido Estado Monto Fecha inicio Fecha finalización" at bounding box center [980, 280] width 976 height 51
click at [1134, 433] on div "Mis inversiones Como inversionista activo de WORTEV CAPITAL, apoyas el crecimie…" at bounding box center [980, 322] width 1029 height 831
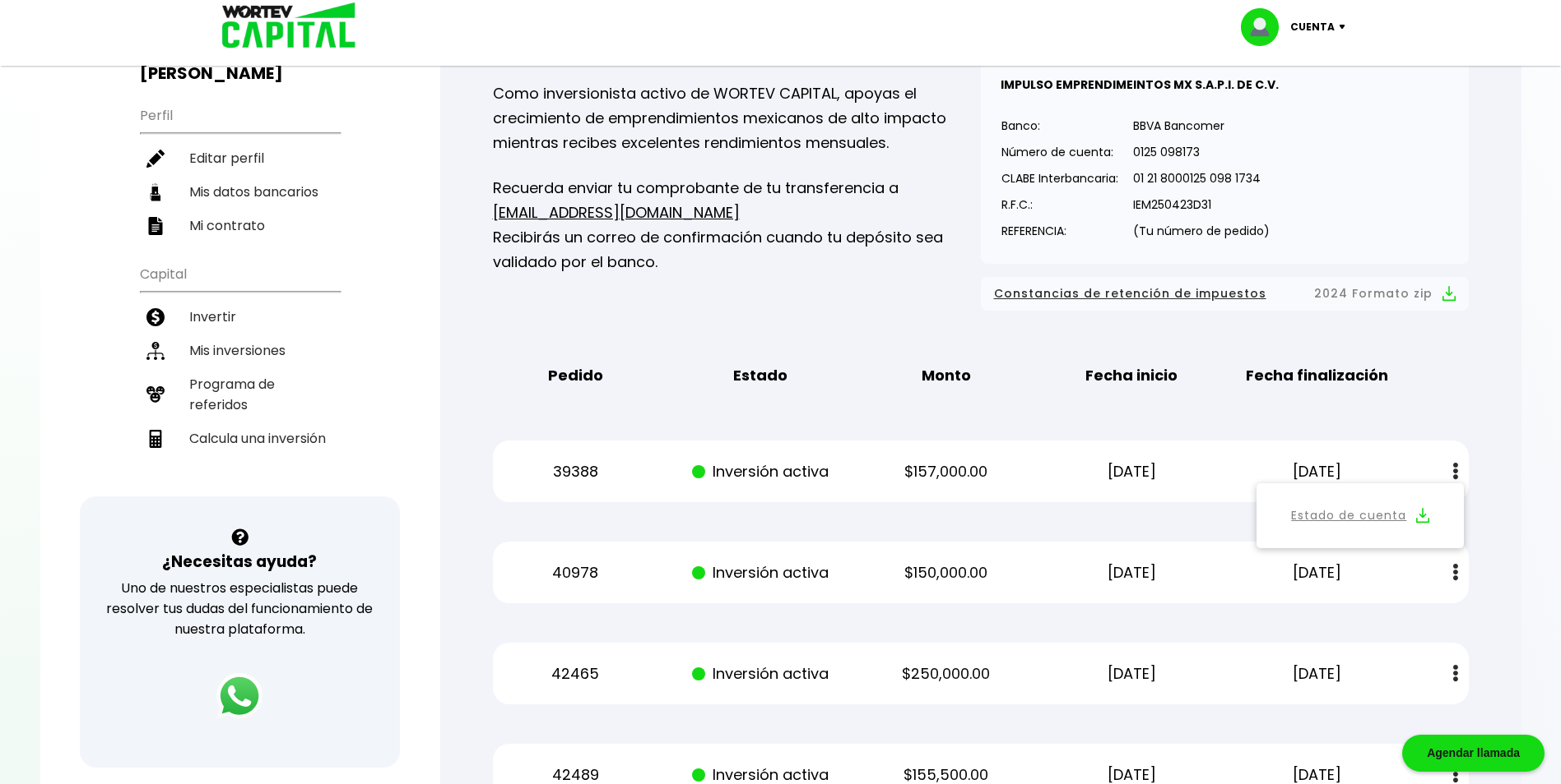
scroll to position [165, 0]
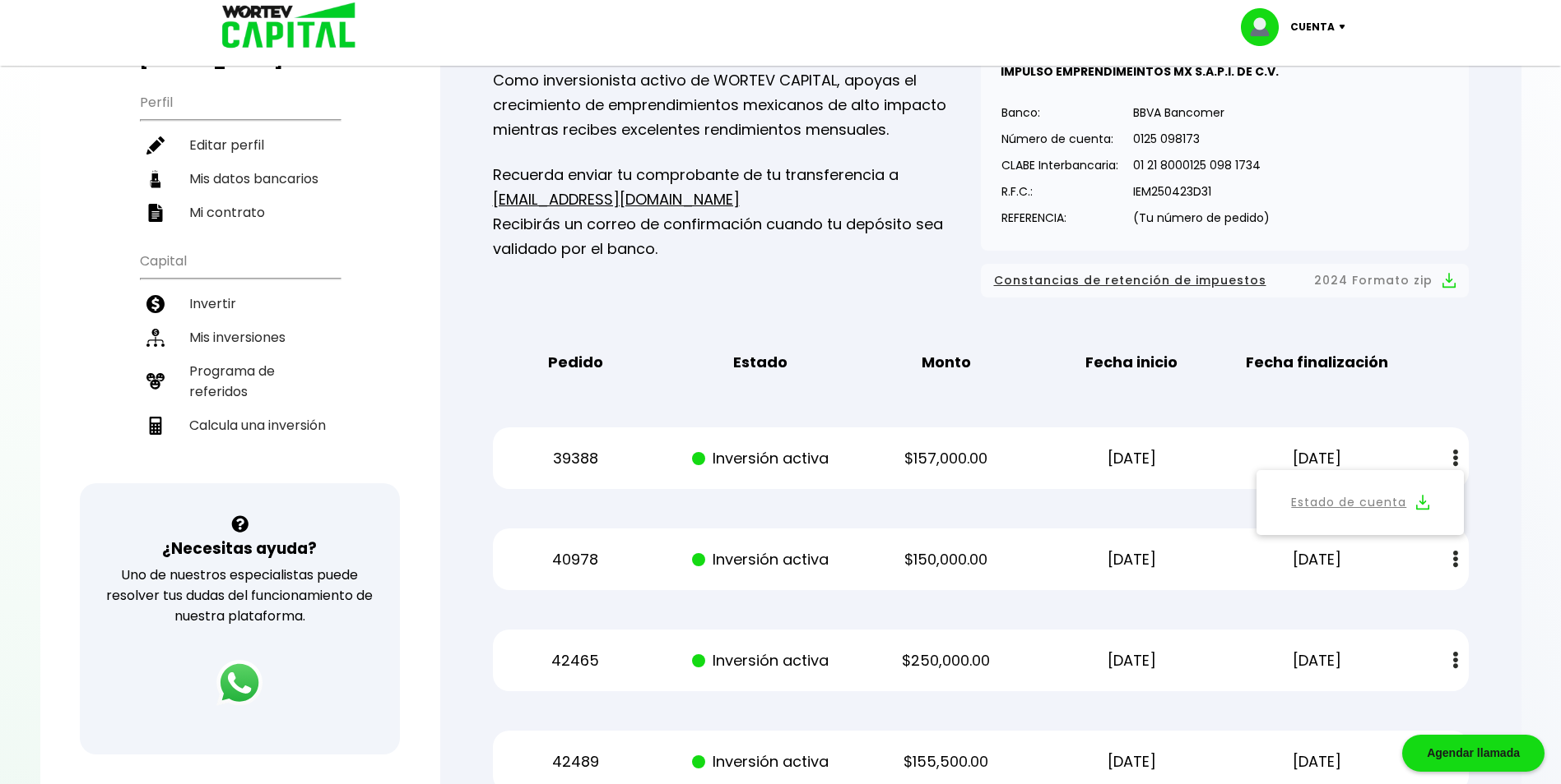
click at [1429, 429] on div "39388 Inversión activa $157,000.00 [DATE] [DATE] Estado de cuenta" at bounding box center [980, 458] width 976 height 62
click at [1536, 450] on div at bounding box center [780, 392] width 1561 height 784
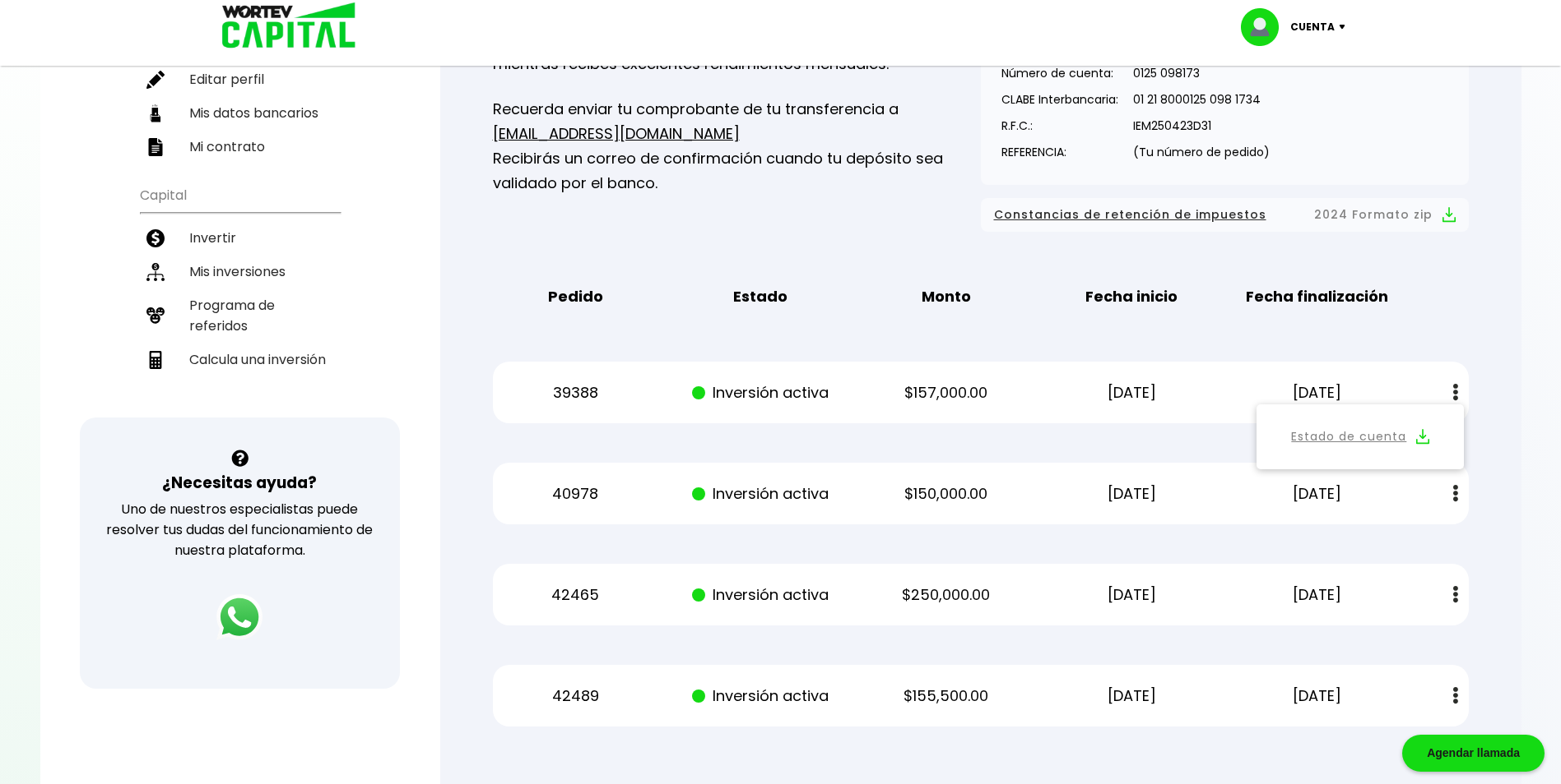
scroll to position [0, 0]
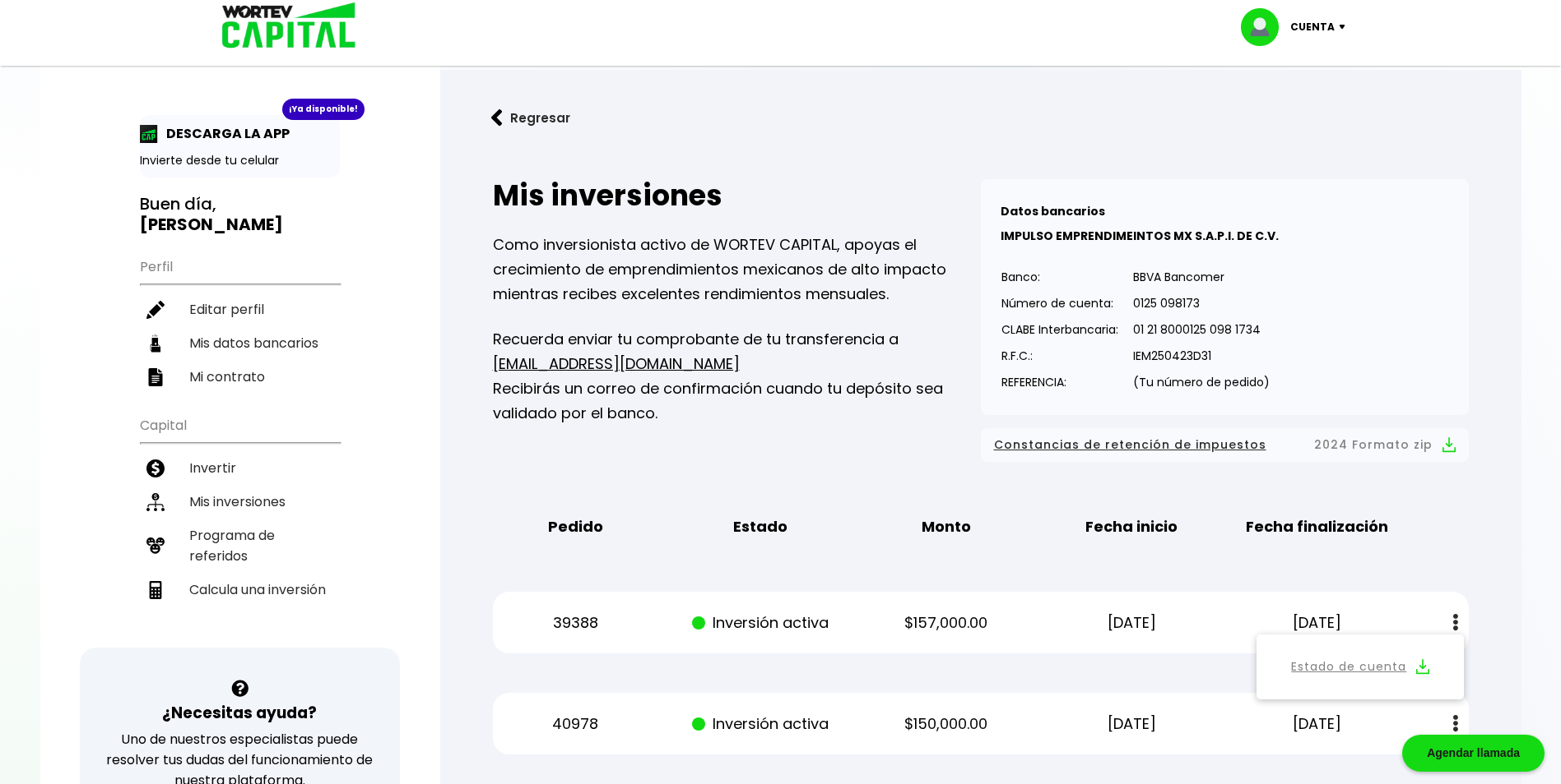
click at [1343, 32] on div "Cuenta" at bounding box center [1298, 26] width 116 height 38
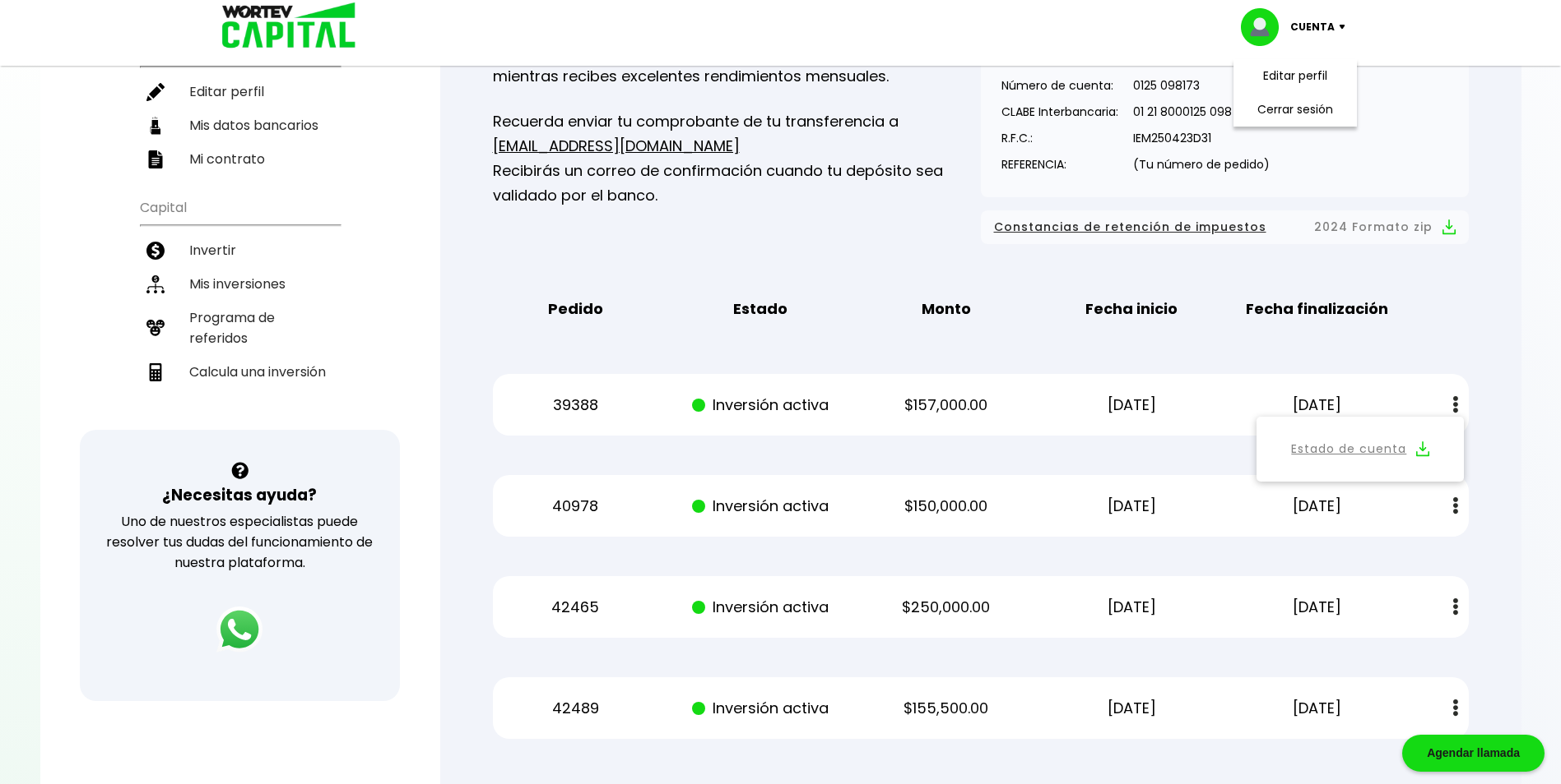
scroll to position [247, 0]
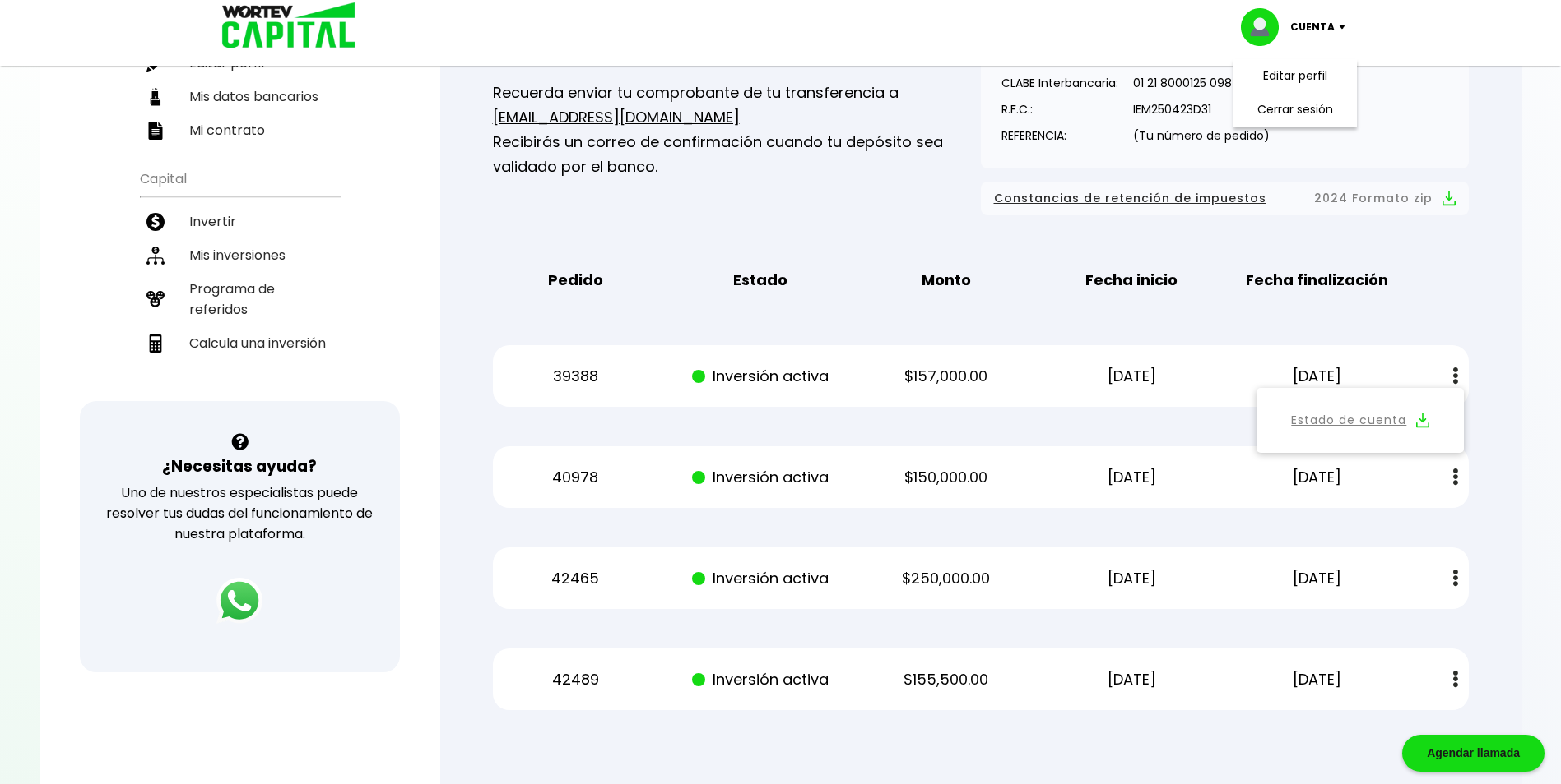
click at [1429, 314] on div "Mis inversiones Como inversionista activo de WORTEV CAPITAL, apoyas el crecimie…" at bounding box center [980, 322] width 1029 height 831
click at [253, 255] on li "Mis inversiones" at bounding box center [240, 255] width 200 height 33
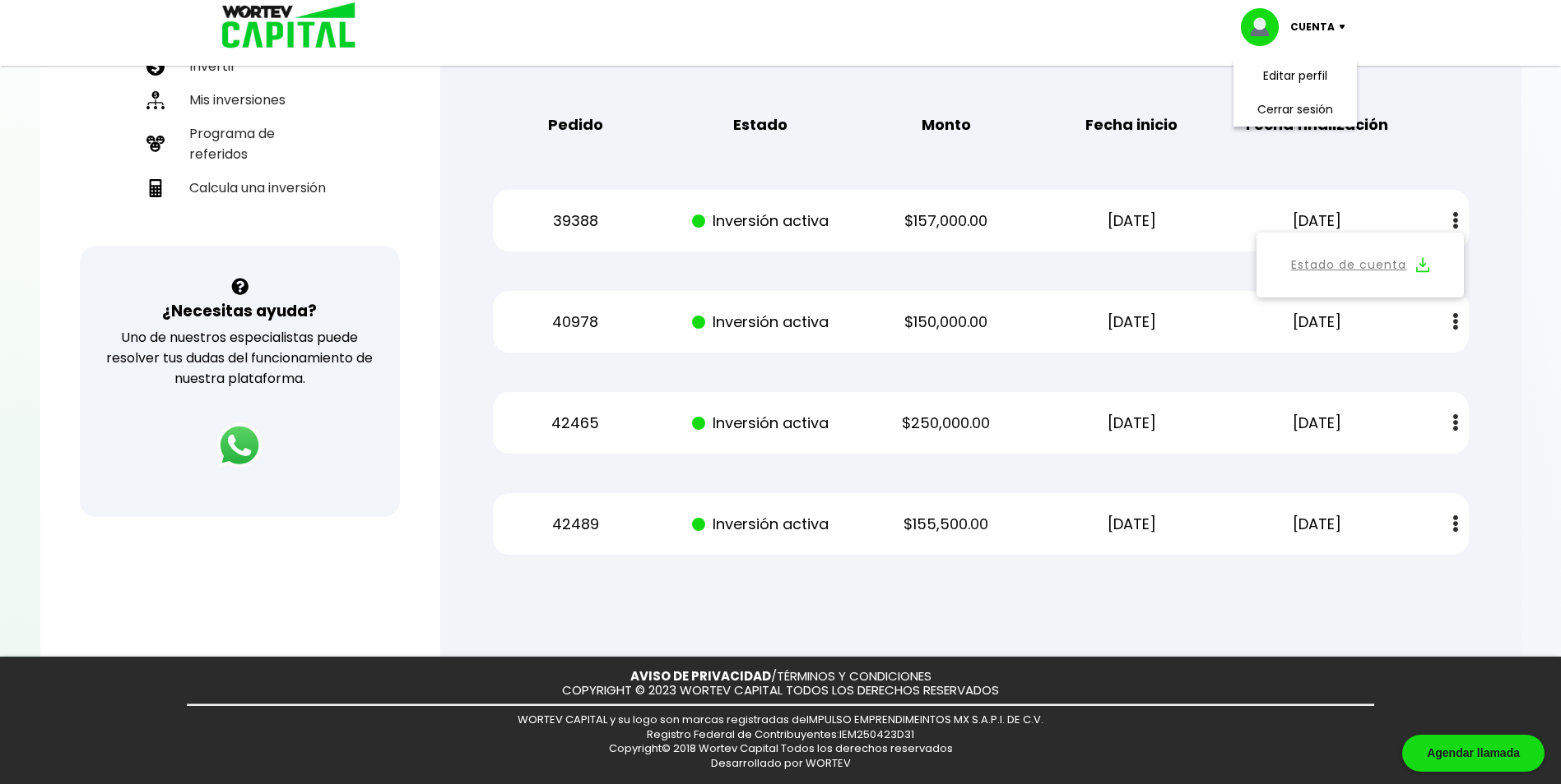
scroll to position [320, 0]
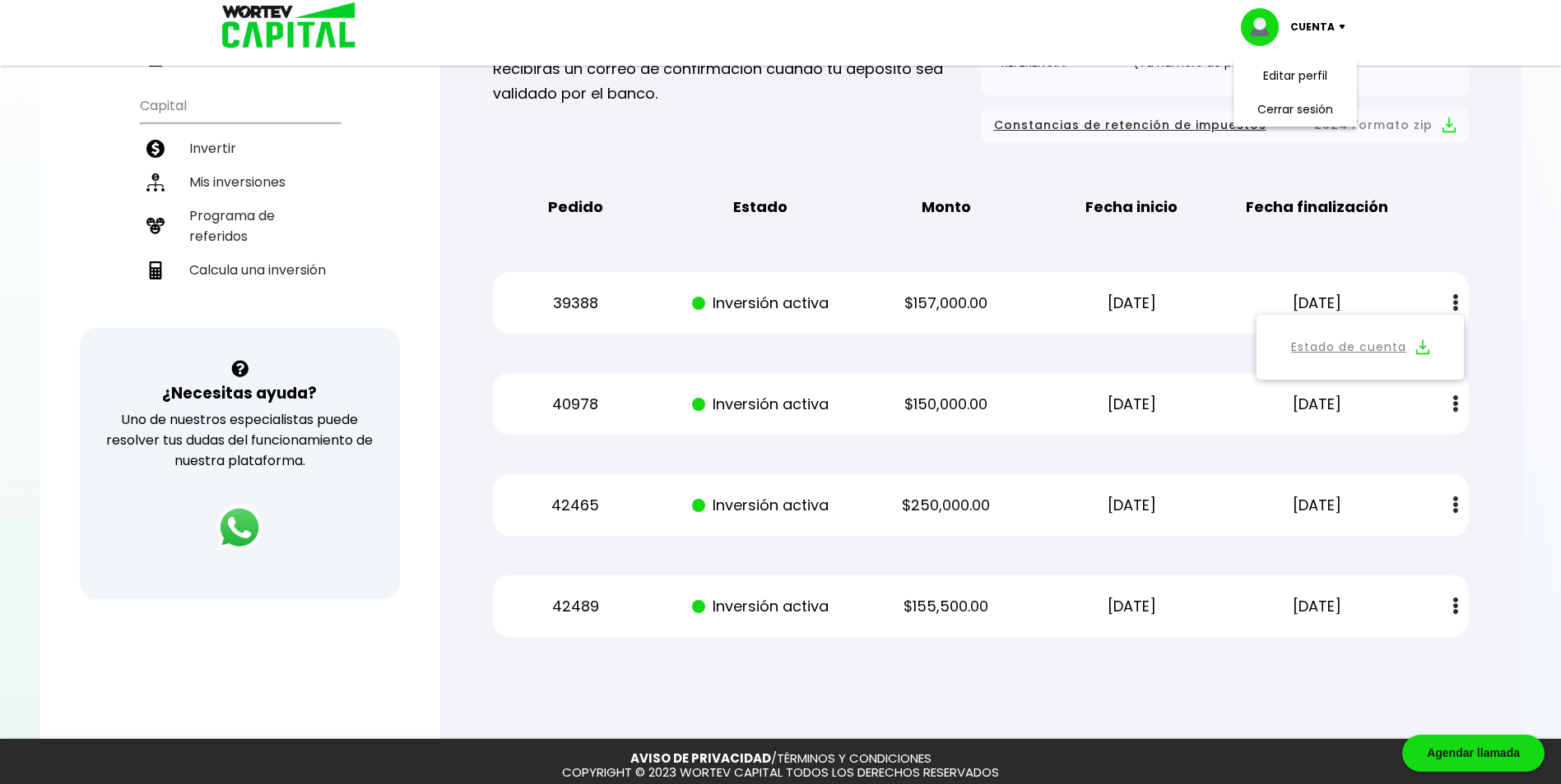
click at [1446, 239] on div "Mis inversiones Como inversionista activo de WORTEV CAPITAL, apoyas el crecimie…" at bounding box center [980, 248] width 1029 height 831
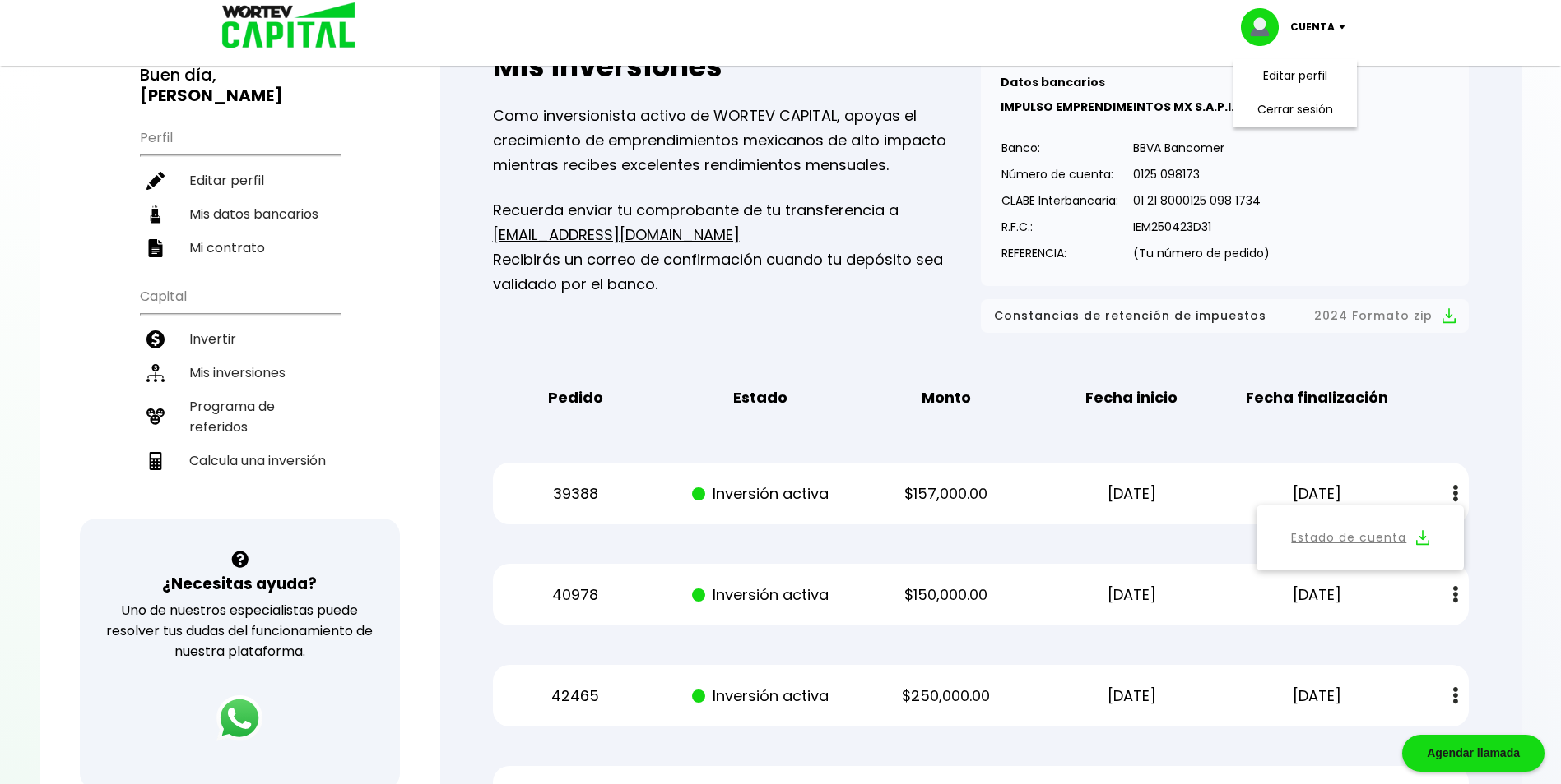
scroll to position [247, 0]
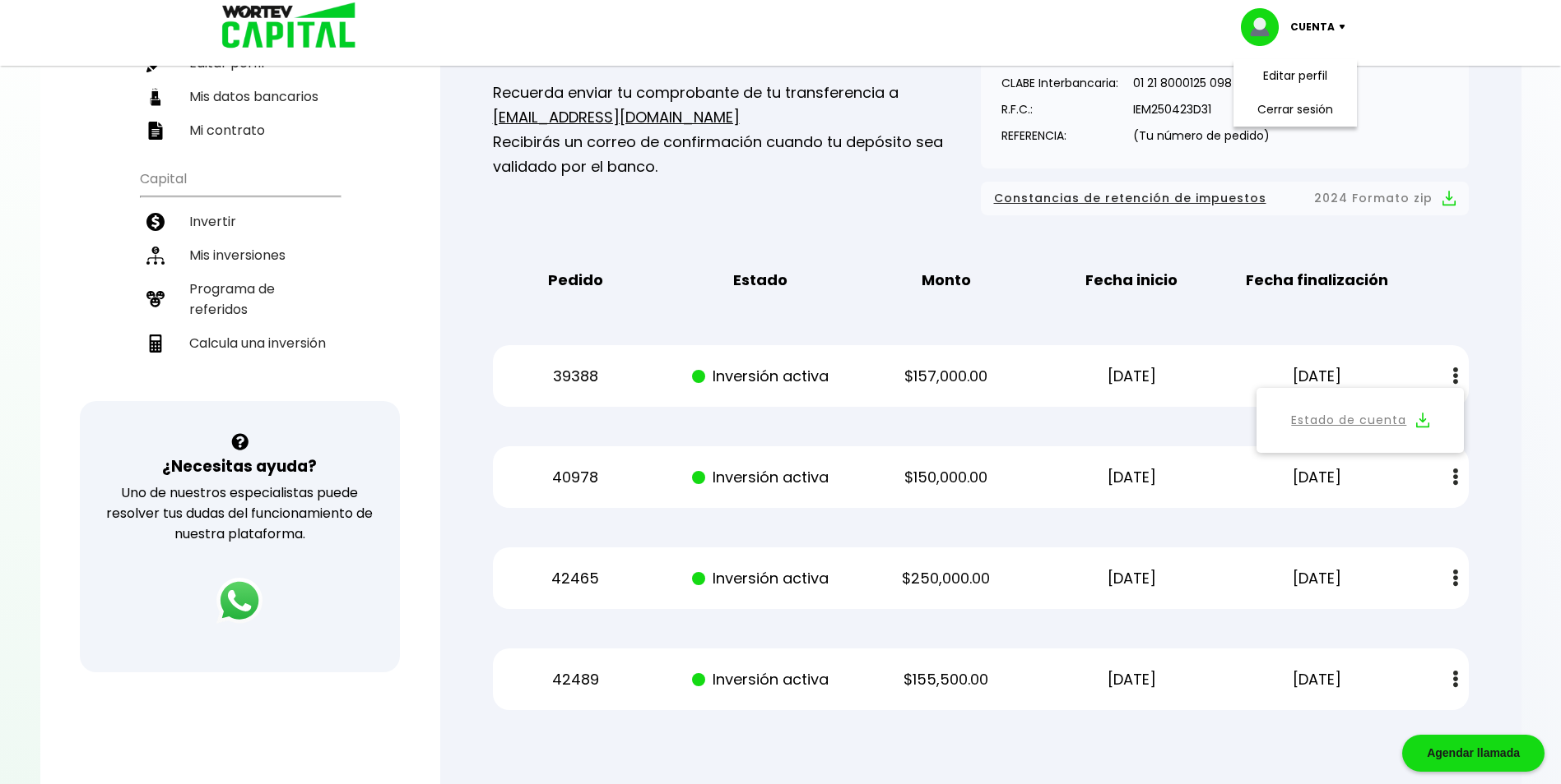
click at [1493, 447] on div "Mis inversiones Como inversionista activo de WORTEV CAPITAL, apoyas el crecimie…" at bounding box center [980, 322] width 1029 height 831
click at [1460, 374] on button at bounding box center [1455, 376] width 23 height 35
click at [1461, 374] on button at bounding box center [1455, 376] width 23 height 35
click at [1468, 316] on div "Mis inversiones Como inversionista activo de WORTEV CAPITAL, apoyas el crecimie…" at bounding box center [980, 322] width 1029 height 831
click at [609, 322] on div "Mis inversiones Como inversionista activo de WORTEV CAPITAL, apoyas el crecimie…" at bounding box center [980, 322] width 1029 height 831
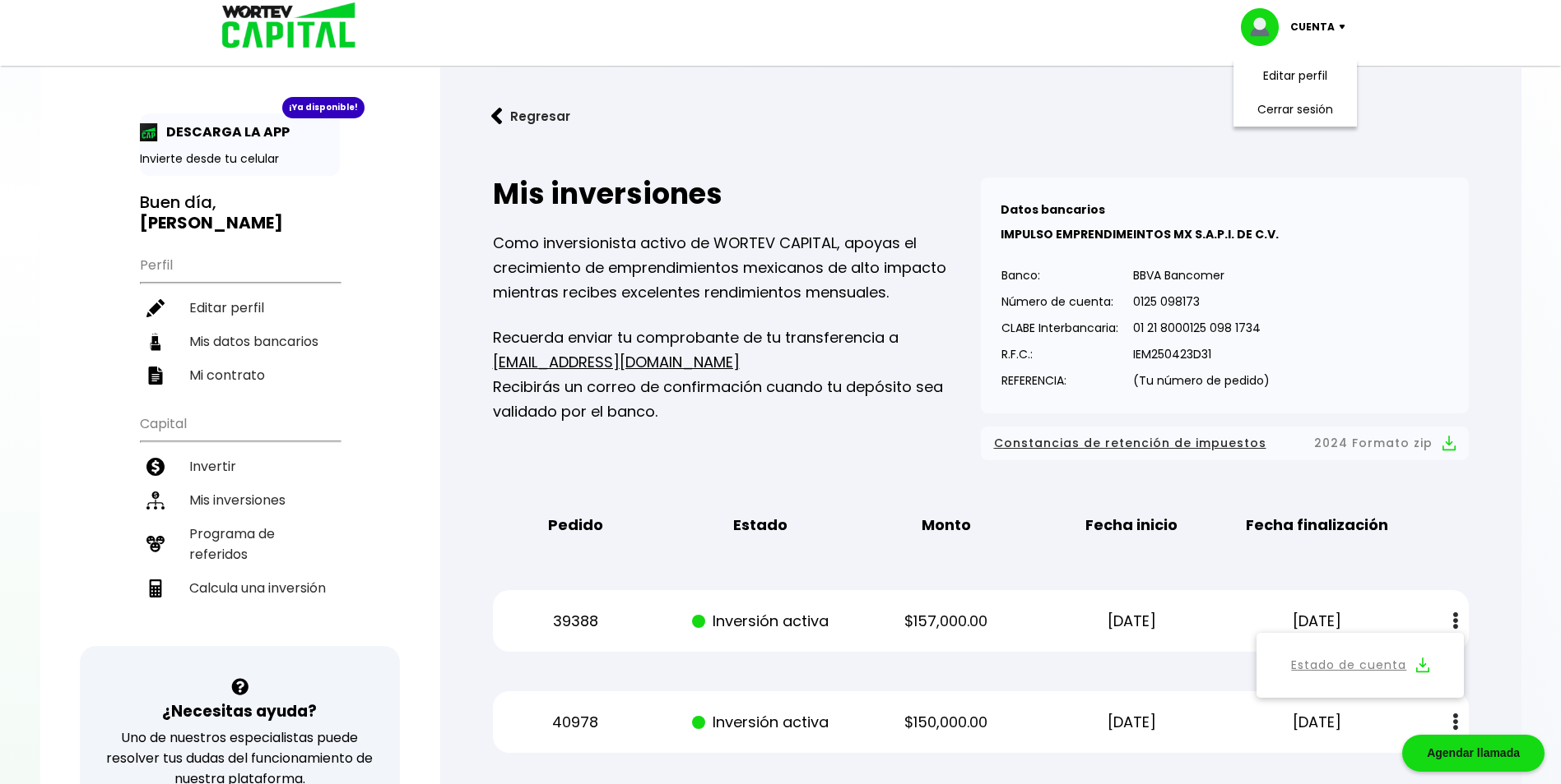
scroll to position [0, 0]
